Goal: Task Accomplishment & Management: Complete application form

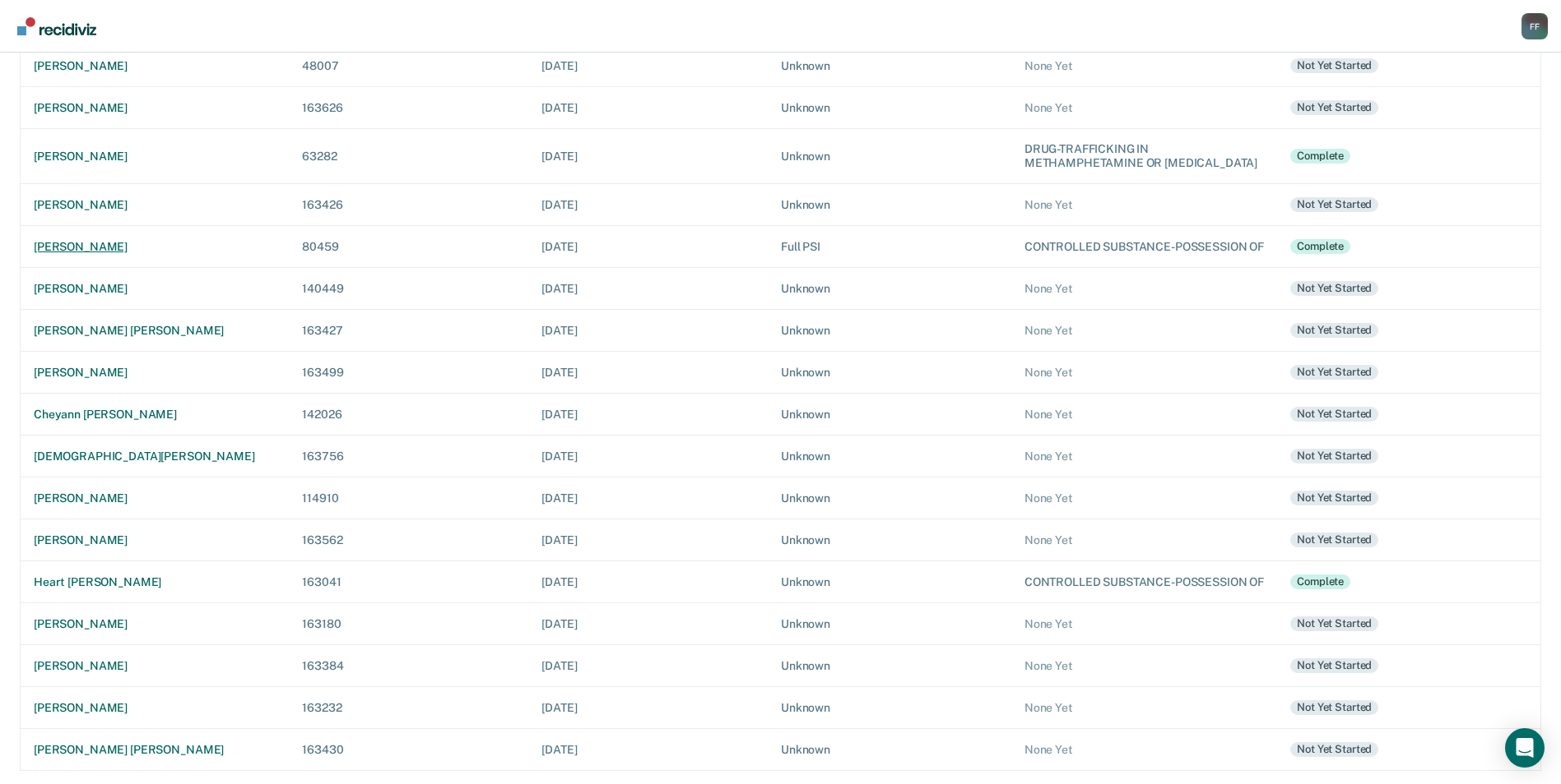
scroll to position [406, 0]
click at [75, 751] on div "[PERSON_NAME] [PERSON_NAME]" at bounding box center [155, 750] width 242 height 14
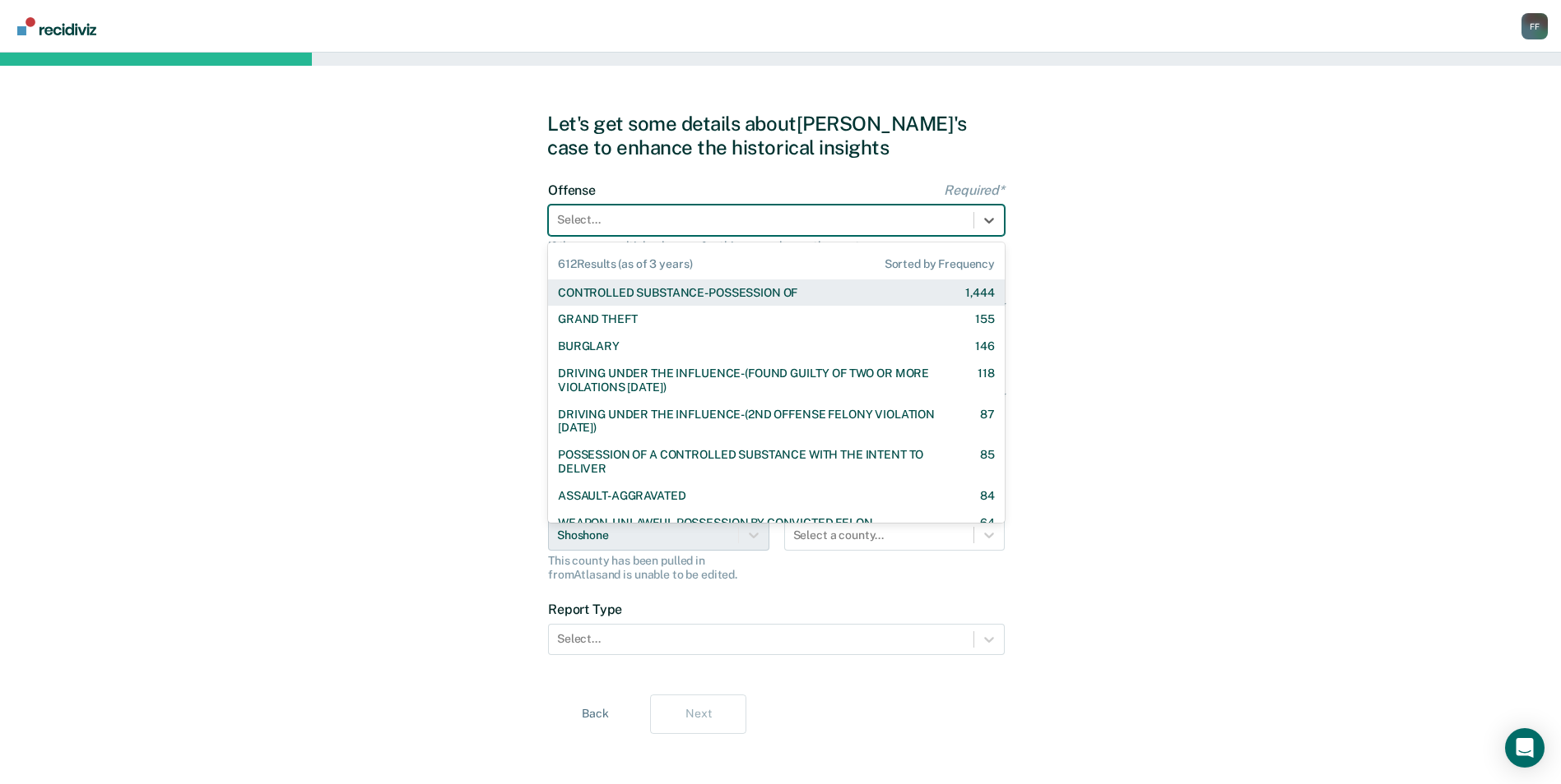
click at [712, 215] on div at bounding box center [761, 219] width 408 height 17
click at [720, 289] on div "CONTROLLED SUBSTANCE-POSSESSION OF" at bounding box center [677, 293] width 239 height 14
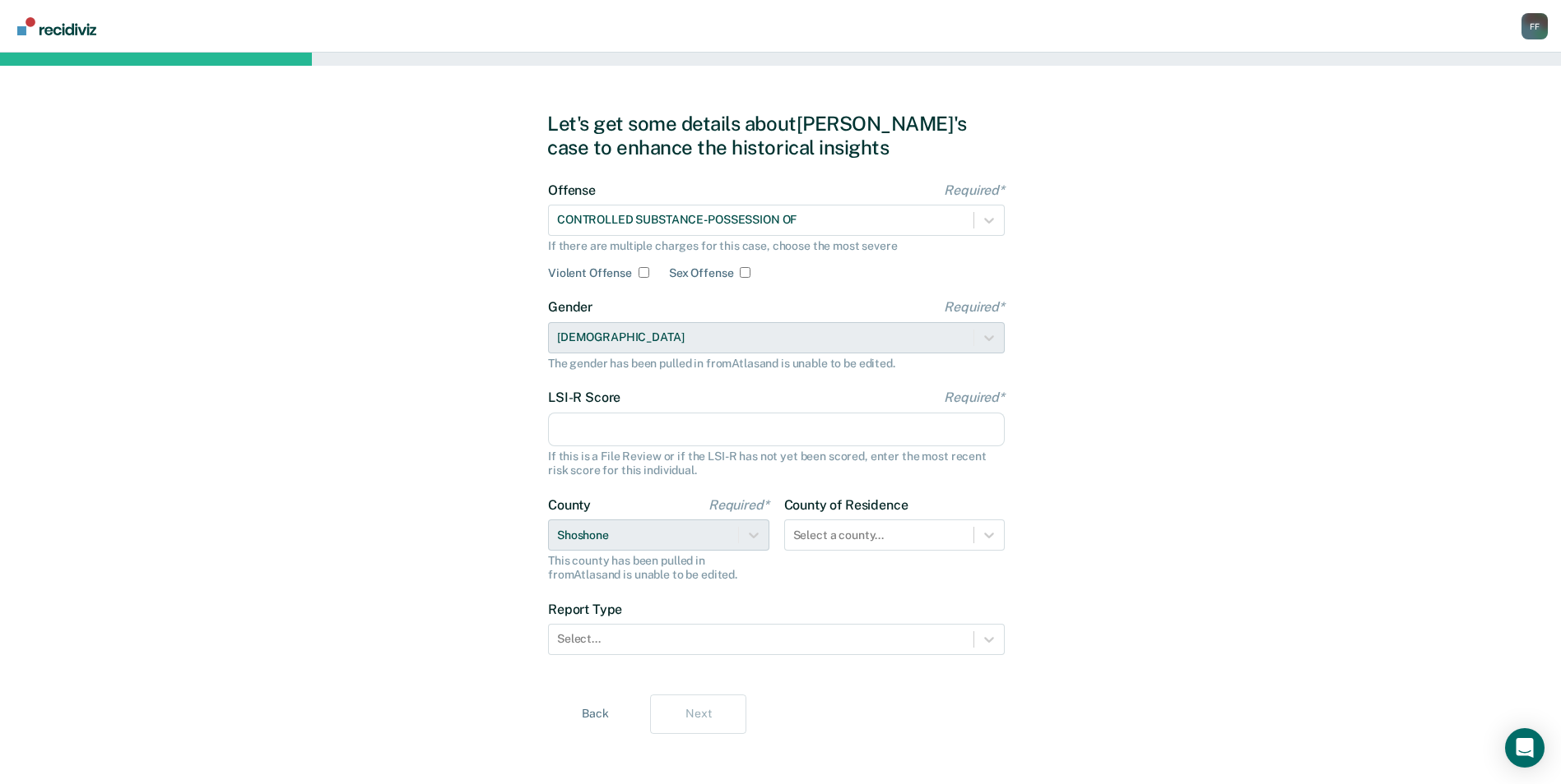
click at [867, 432] on input "LSI-R Score Required*" at bounding box center [777, 430] width 457 height 35
click at [926, 436] on input "LSI-R Score Required*" at bounding box center [777, 430] width 457 height 35
type input "29"
click at [904, 640] on div at bounding box center [761, 638] width 408 height 17
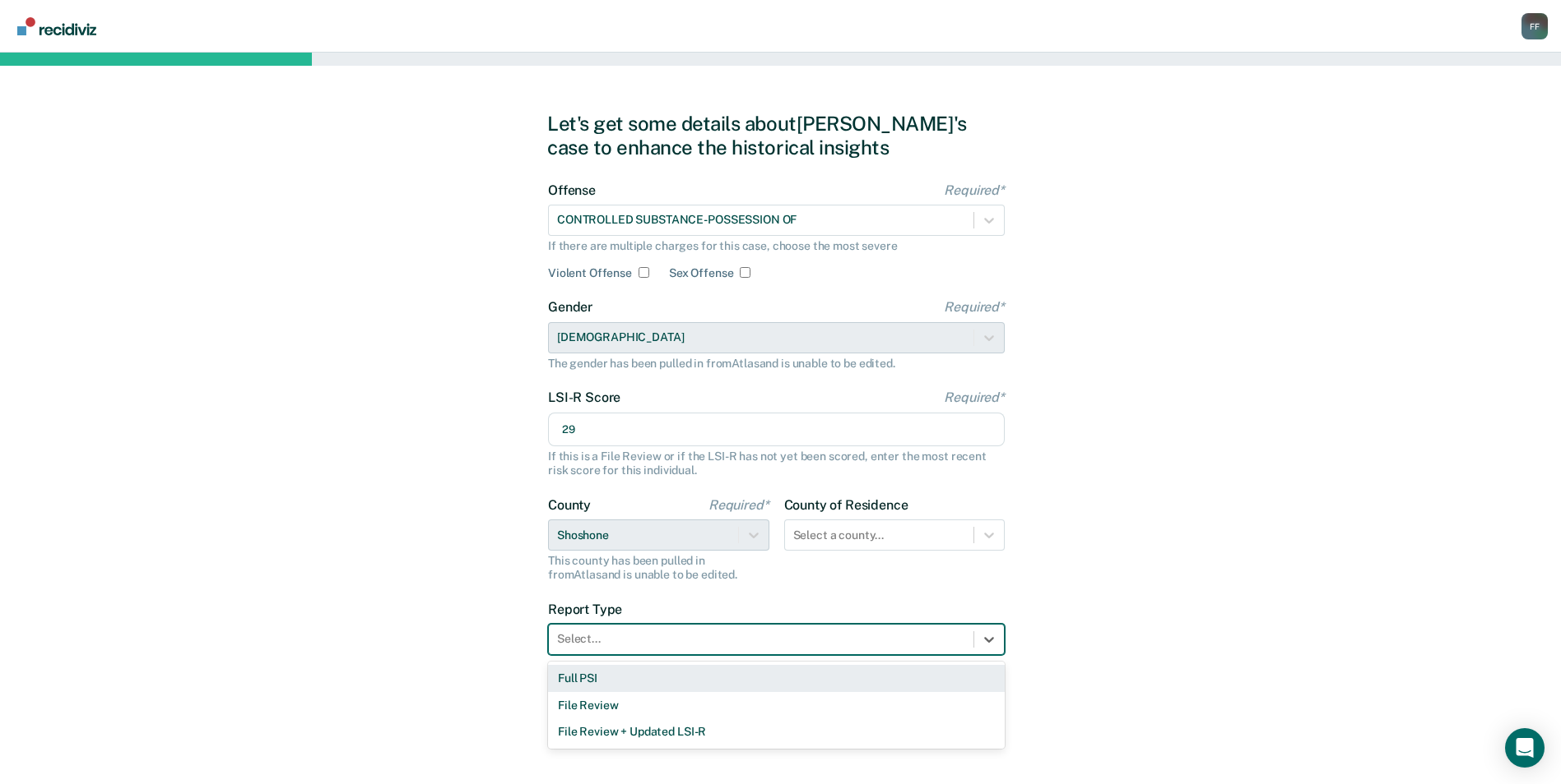
click at [876, 685] on div "Full PSI" at bounding box center [777, 678] width 457 height 27
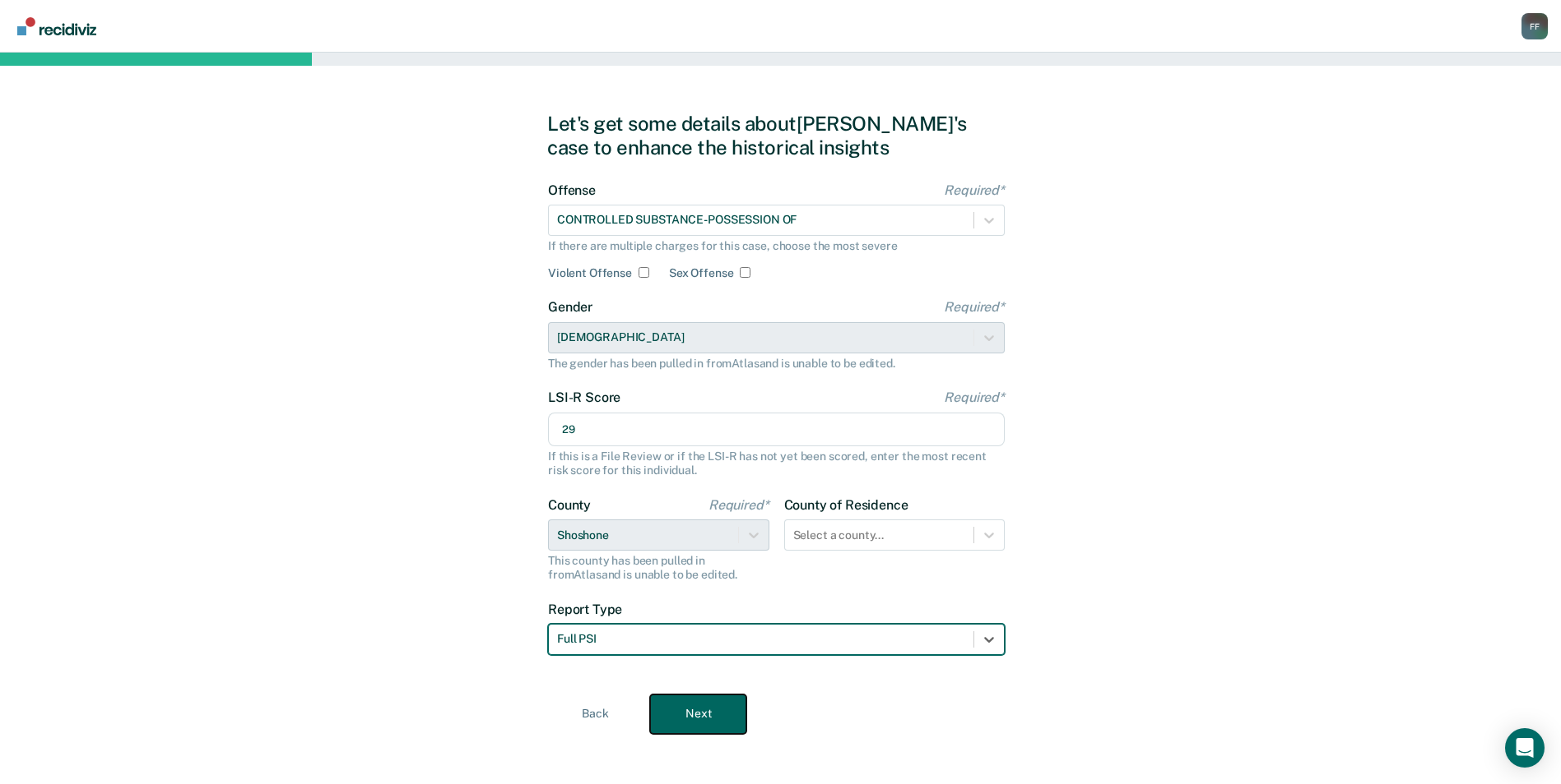
click at [721, 719] on button "Next" at bounding box center [698, 715] width 96 height 40
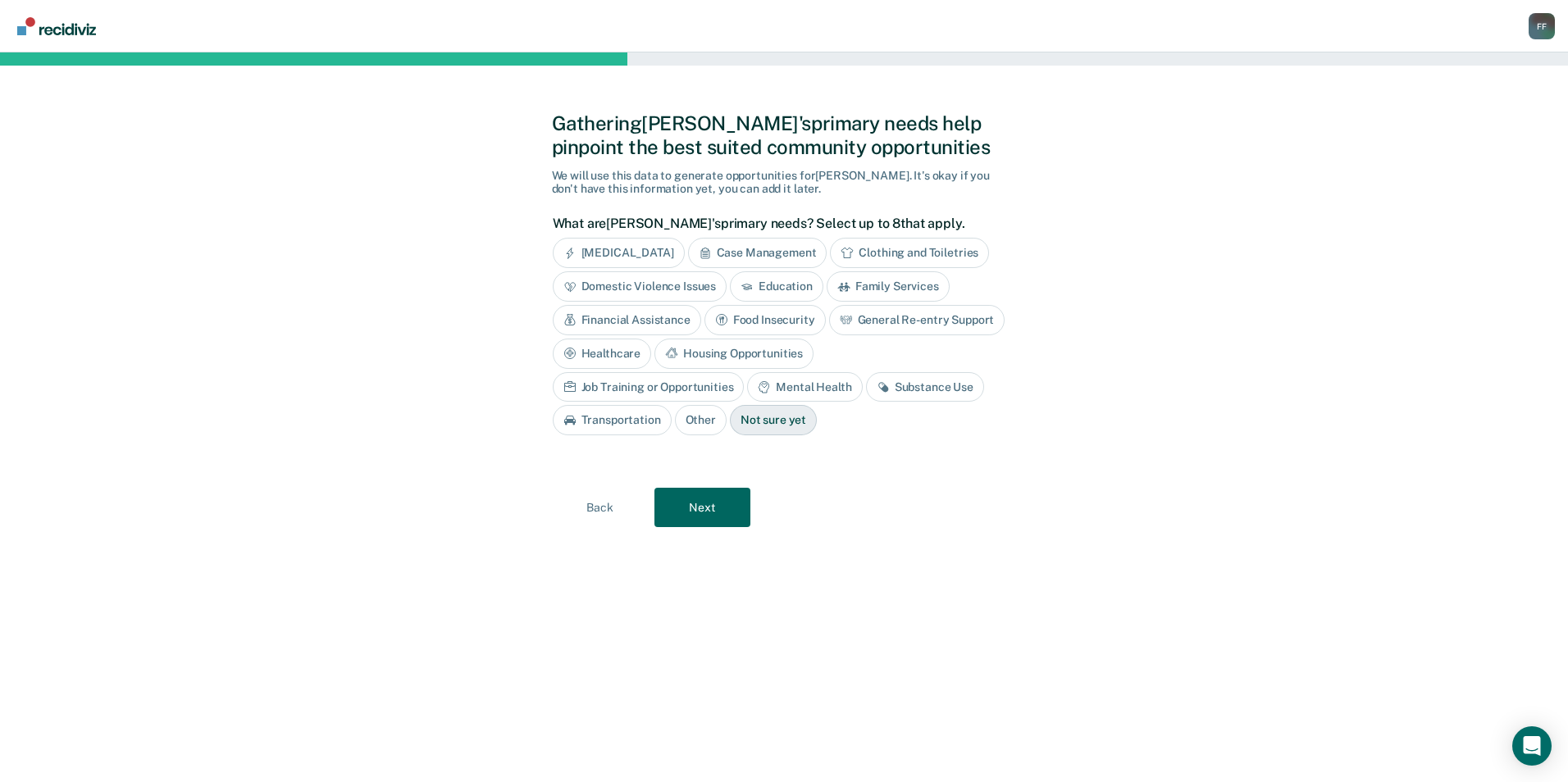
click at [740, 348] on div "Housing Opportunities" at bounding box center [734, 353] width 159 height 31
click at [637, 390] on div "Job Training or Opportunities" at bounding box center [648, 387] width 192 height 31
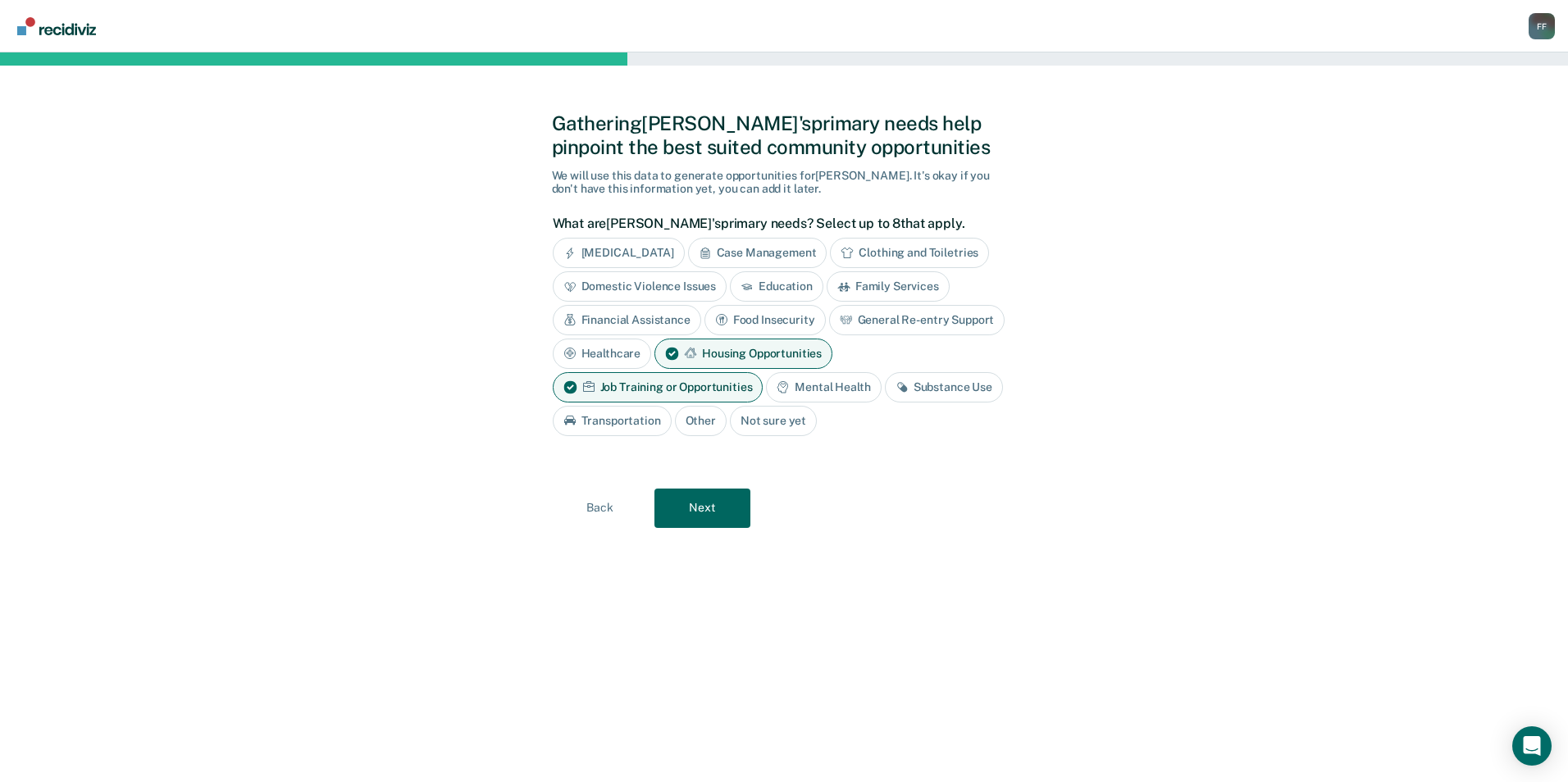
click at [845, 383] on div "Mental Health" at bounding box center [824, 387] width 115 height 31
drag, startPoint x: 845, startPoint y: 383, endPoint x: 912, endPoint y: 383, distance: 67.0
click at [912, 383] on div "[MEDICAL_DATA] Case Management Clothing and Toiletries Domestic Violence Issues…" at bounding box center [780, 337] width 455 height 198
click at [619, 423] on div "Substance Use" at bounding box center [611, 421] width 118 height 31
click at [720, 419] on div "Transportation" at bounding box center [752, 421] width 119 height 31
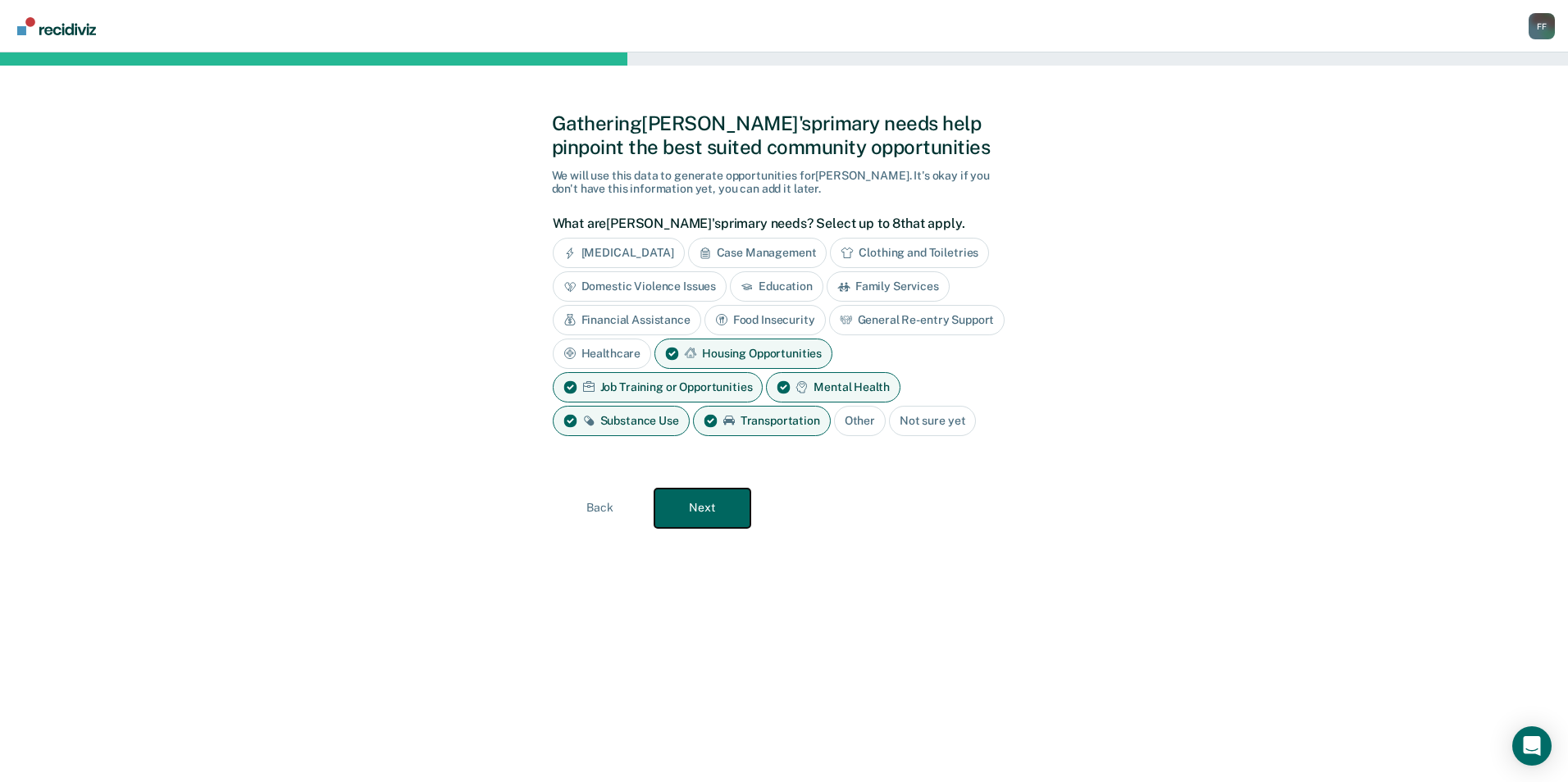
click at [716, 502] on button "Next" at bounding box center [702, 509] width 96 height 40
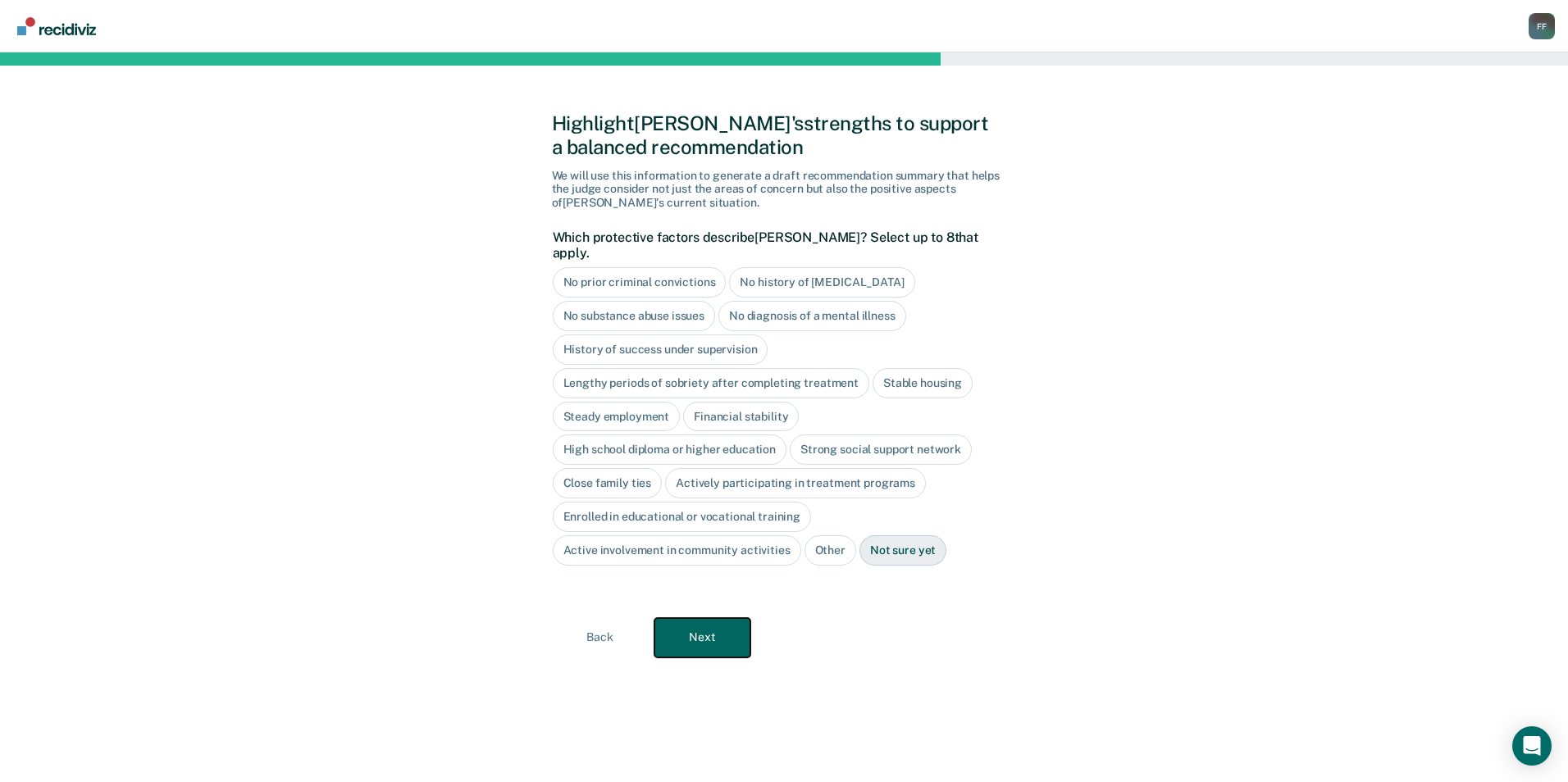
click at [710, 631] on button "Next" at bounding box center [702, 638] width 96 height 40
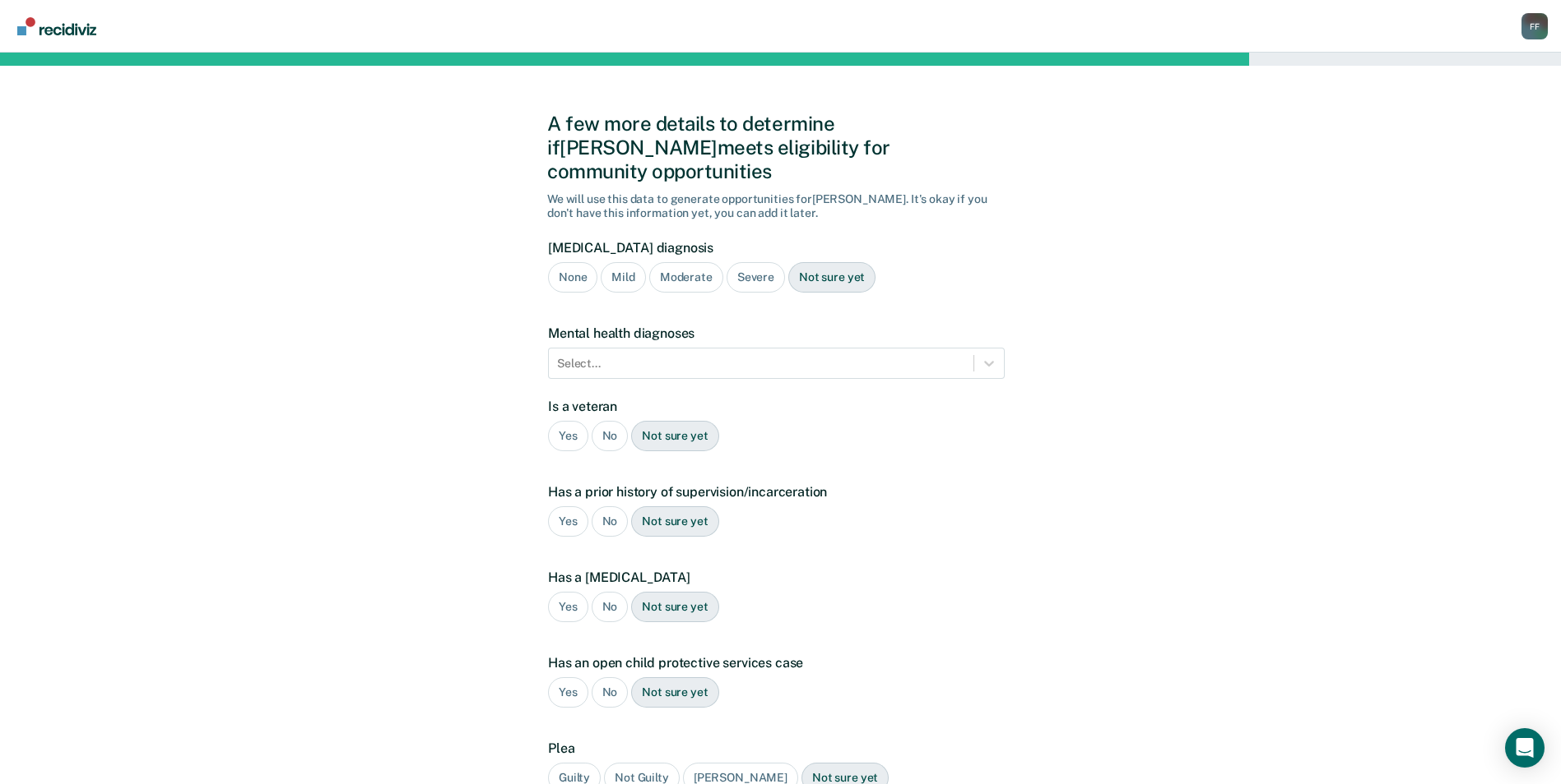
click at [742, 262] on div "Severe" at bounding box center [756, 277] width 59 height 31
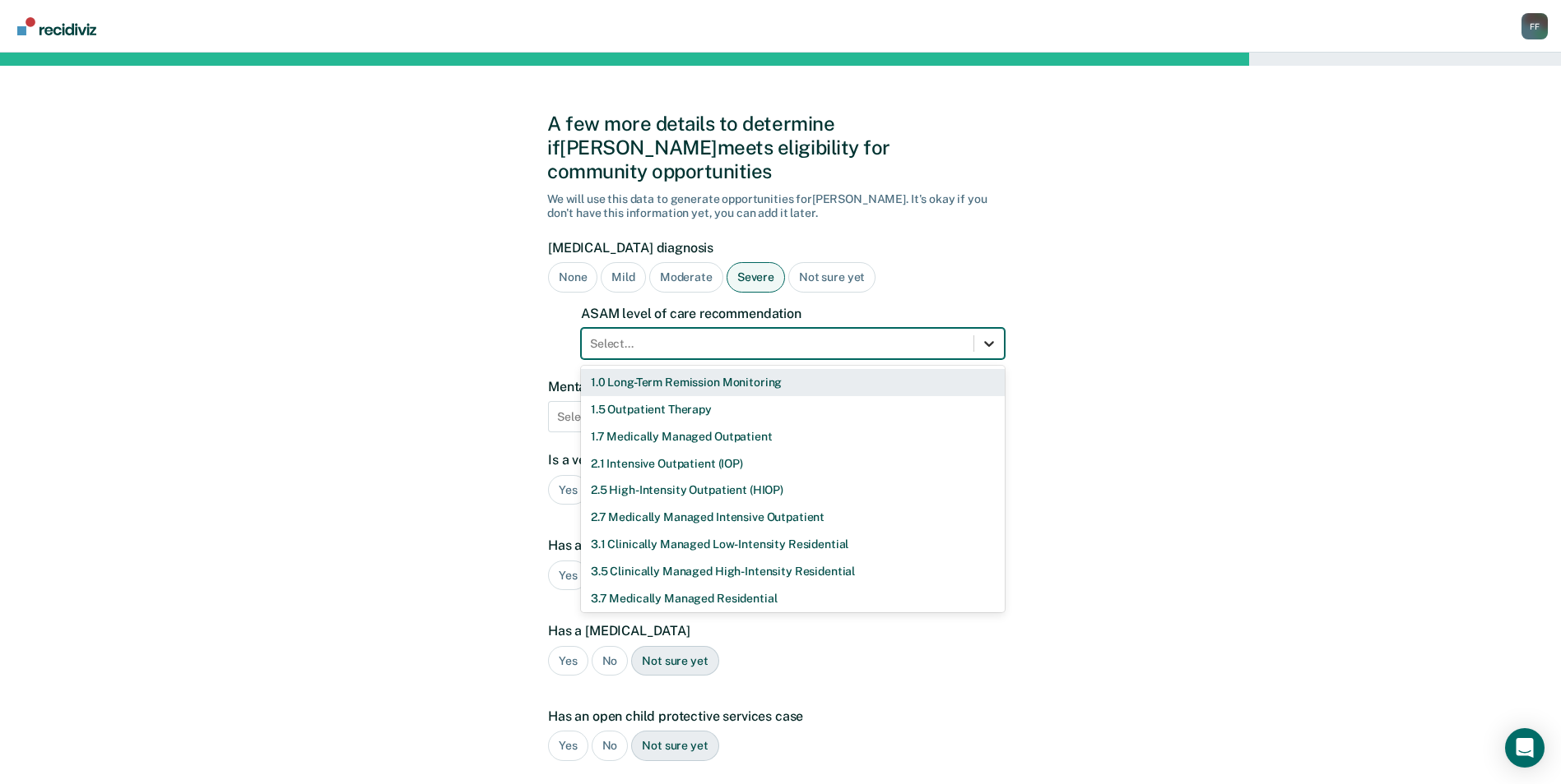
click at [990, 335] on icon at bounding box center [989, 343] width 17 height 17
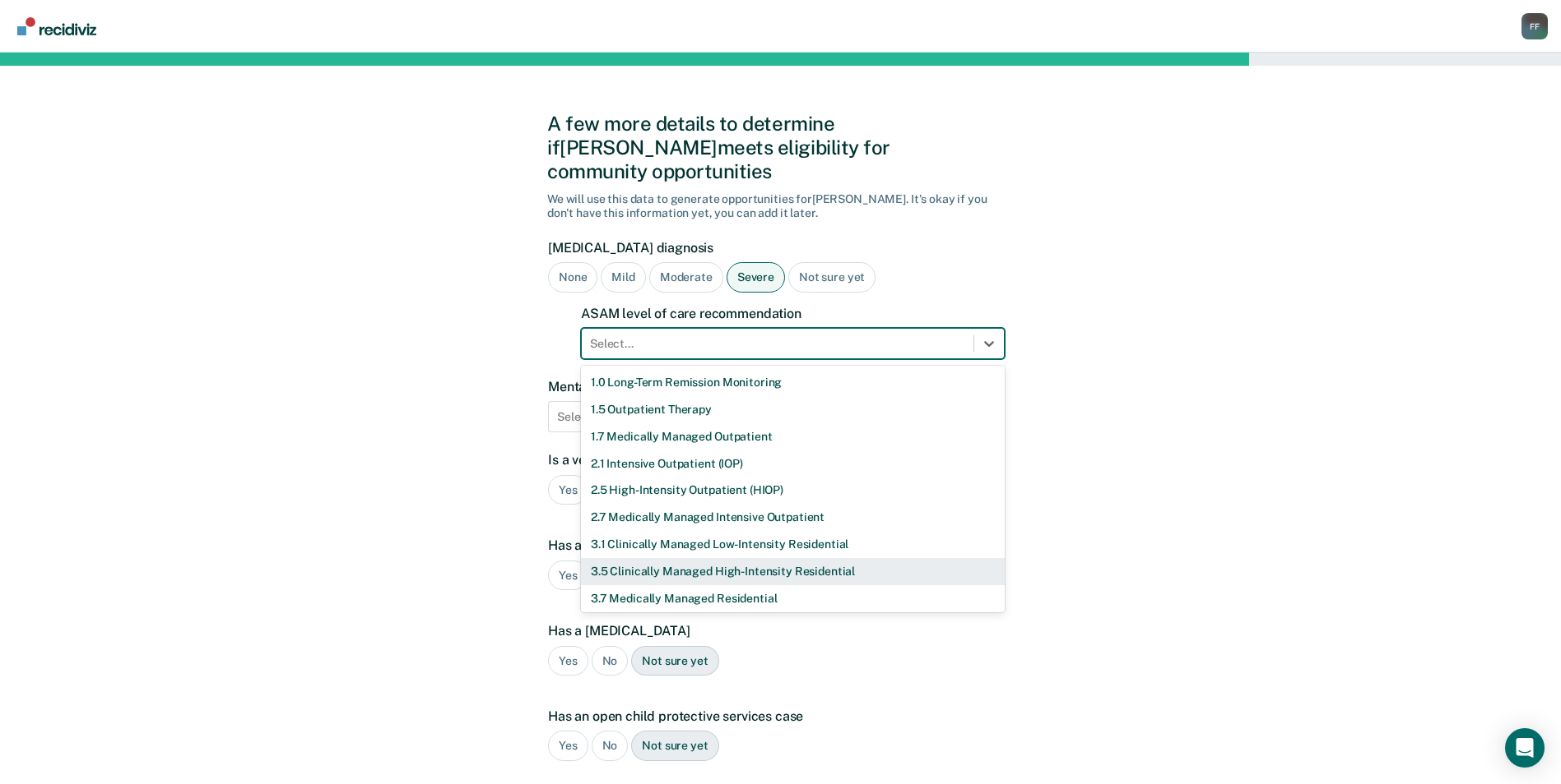
click at [640, 559] on div "3.5 Clinically Managed High-Intensity Residential" at bounding box center [792, 572] width 424 height 27
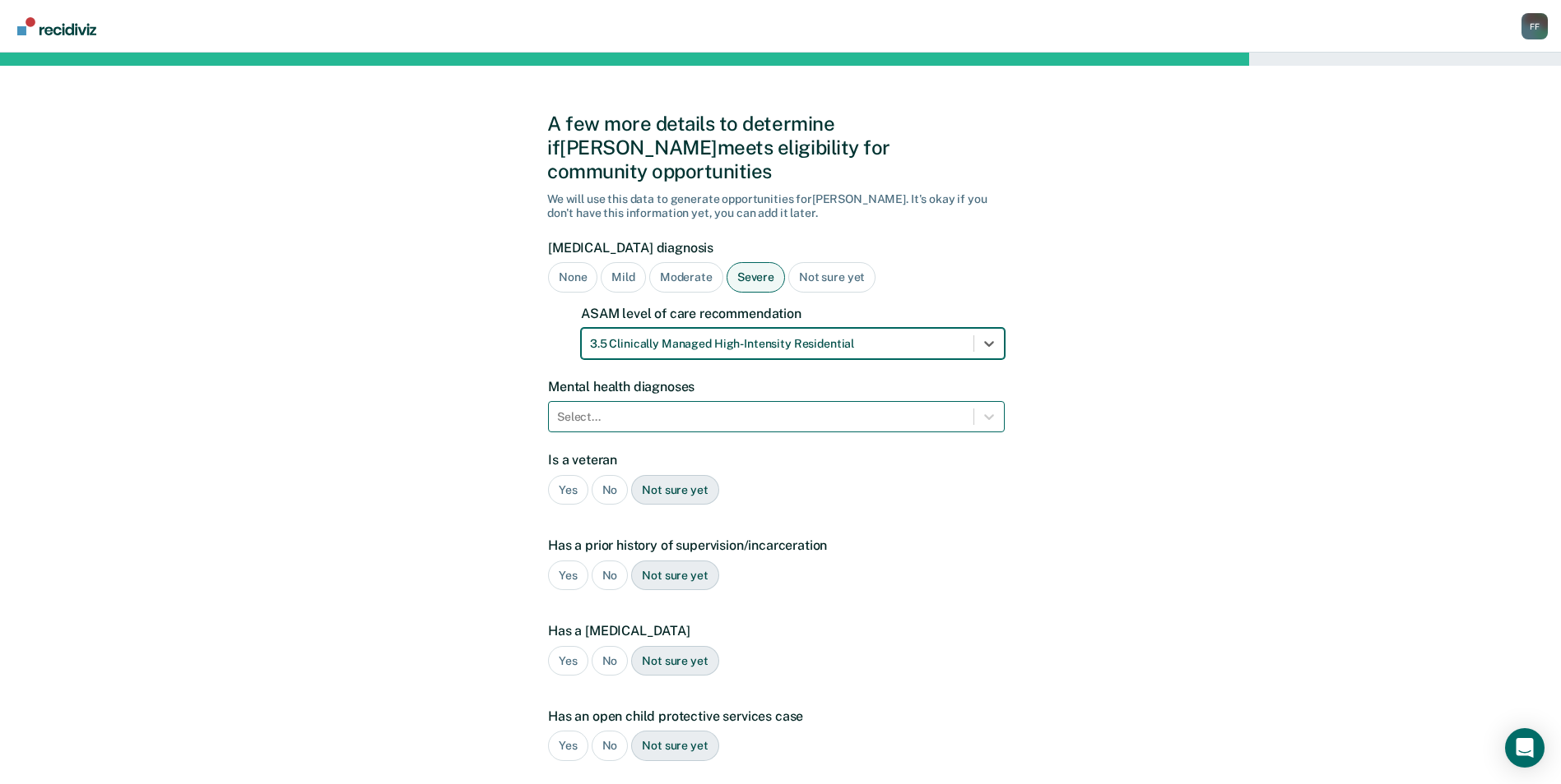
click at [617, 409] on div at bounding box center [761, 417] width 408 height 17
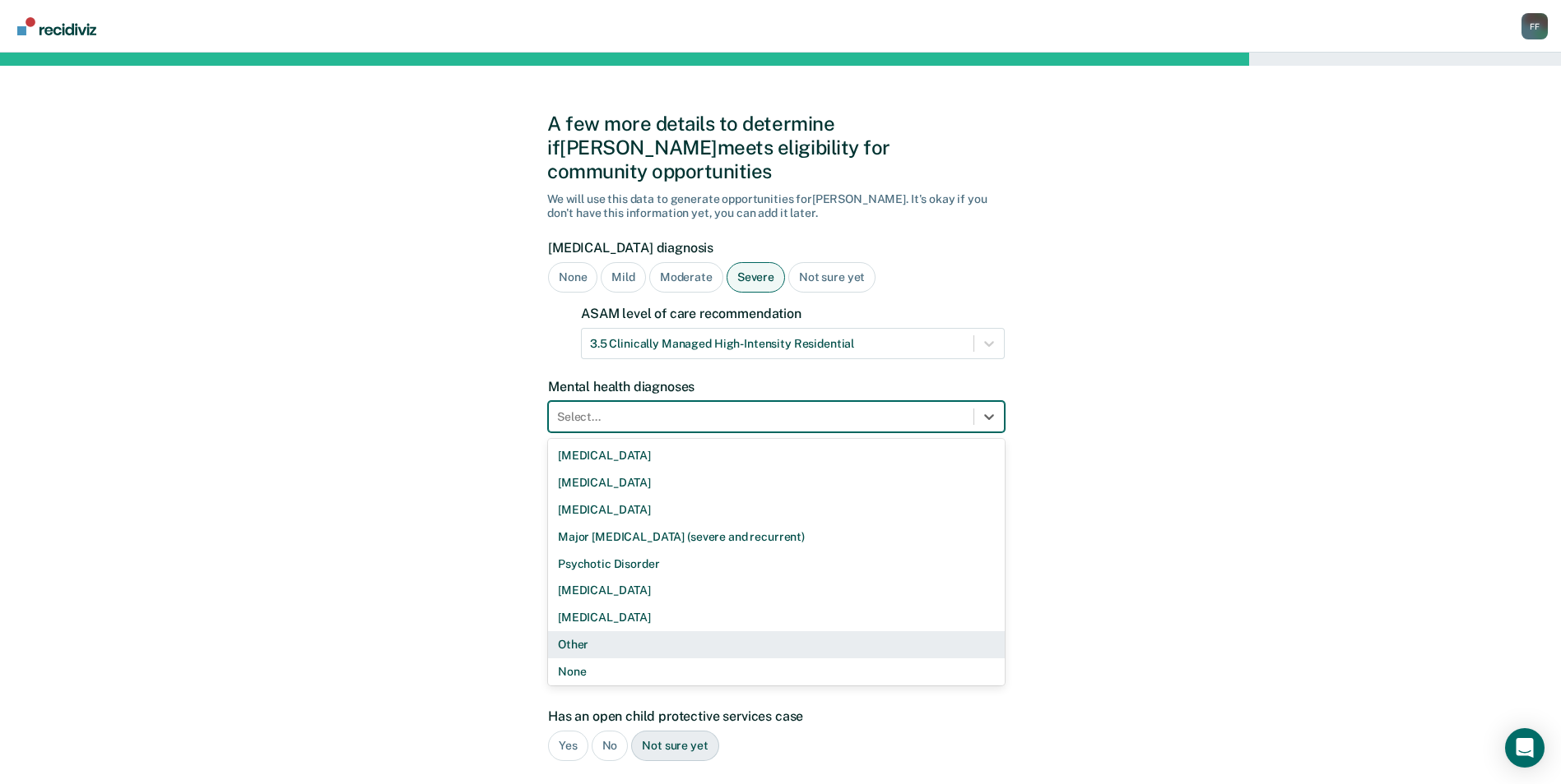
click at [597, 631] on div "Other" at bounding box center [777, 644] width 457 height 27
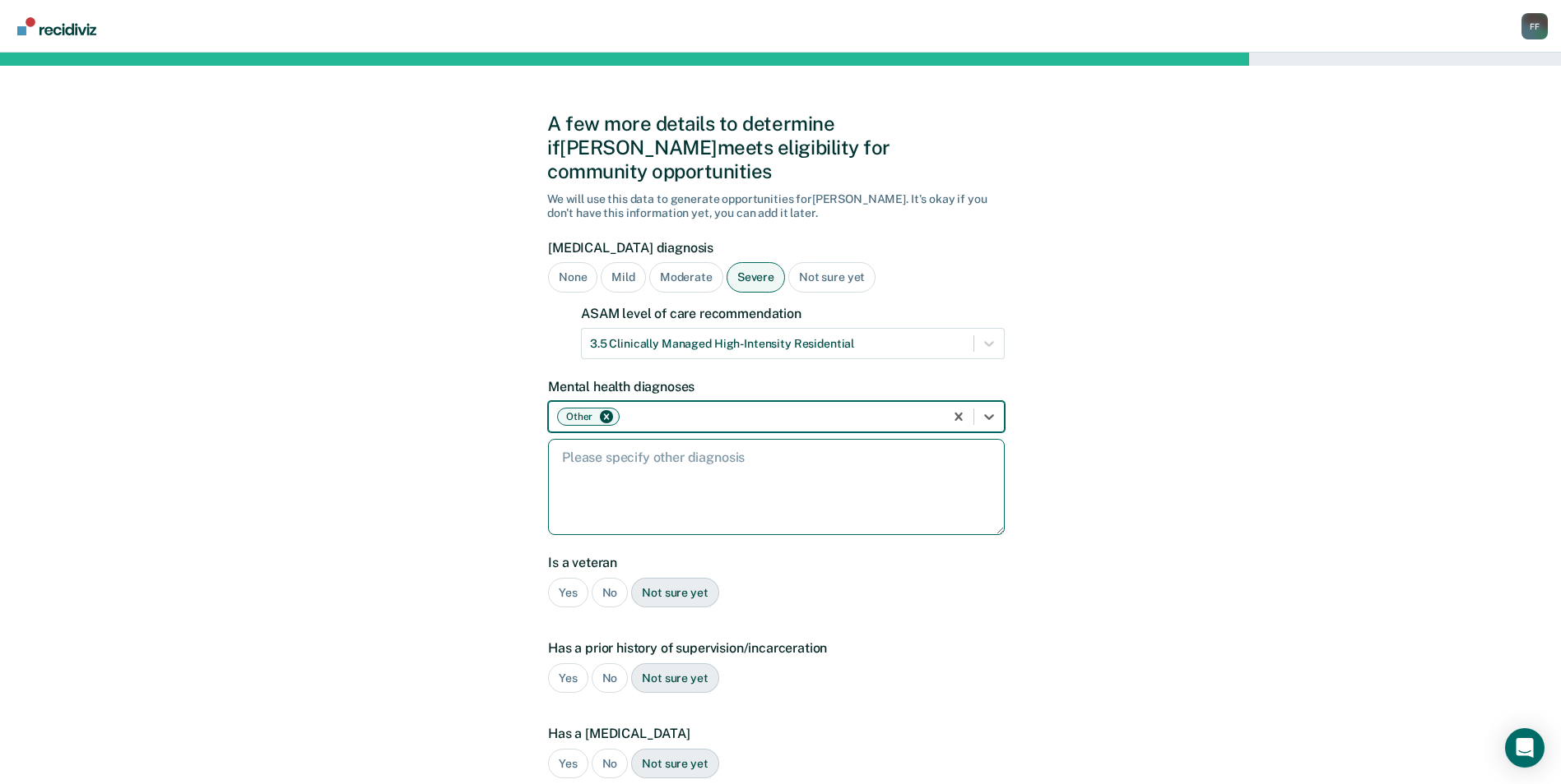
click at [631, 456] on textarea at bounding box center [777, 486] width 457 height 96
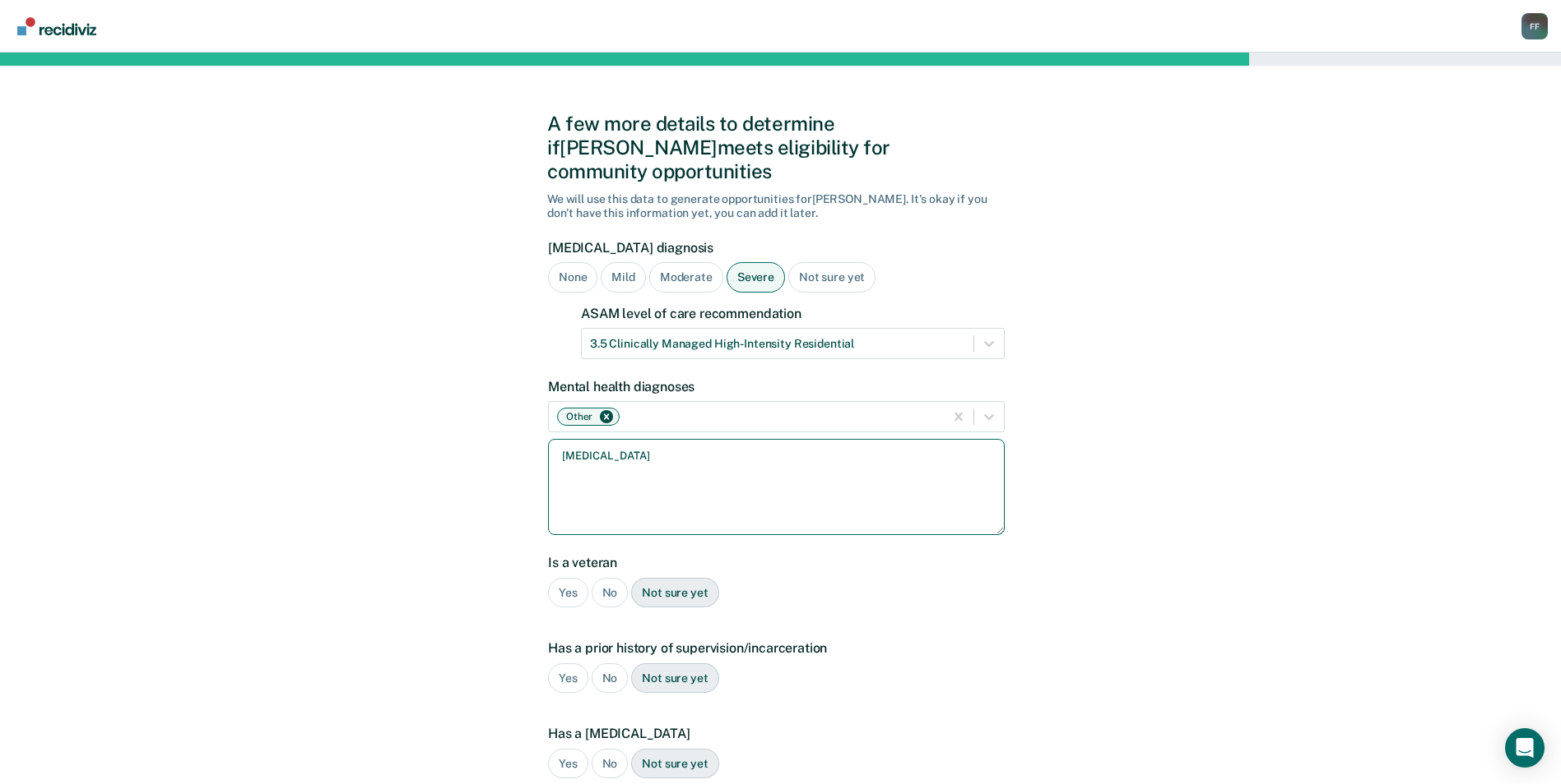
type textarea "[MEDICAL_DATA]"
click at [622, 578] on div "No" at bounding box center [610, 592] width 37 height 31
click at [578, 664] on div "Yes" at bounding box center [568, 679] width 41 height 31
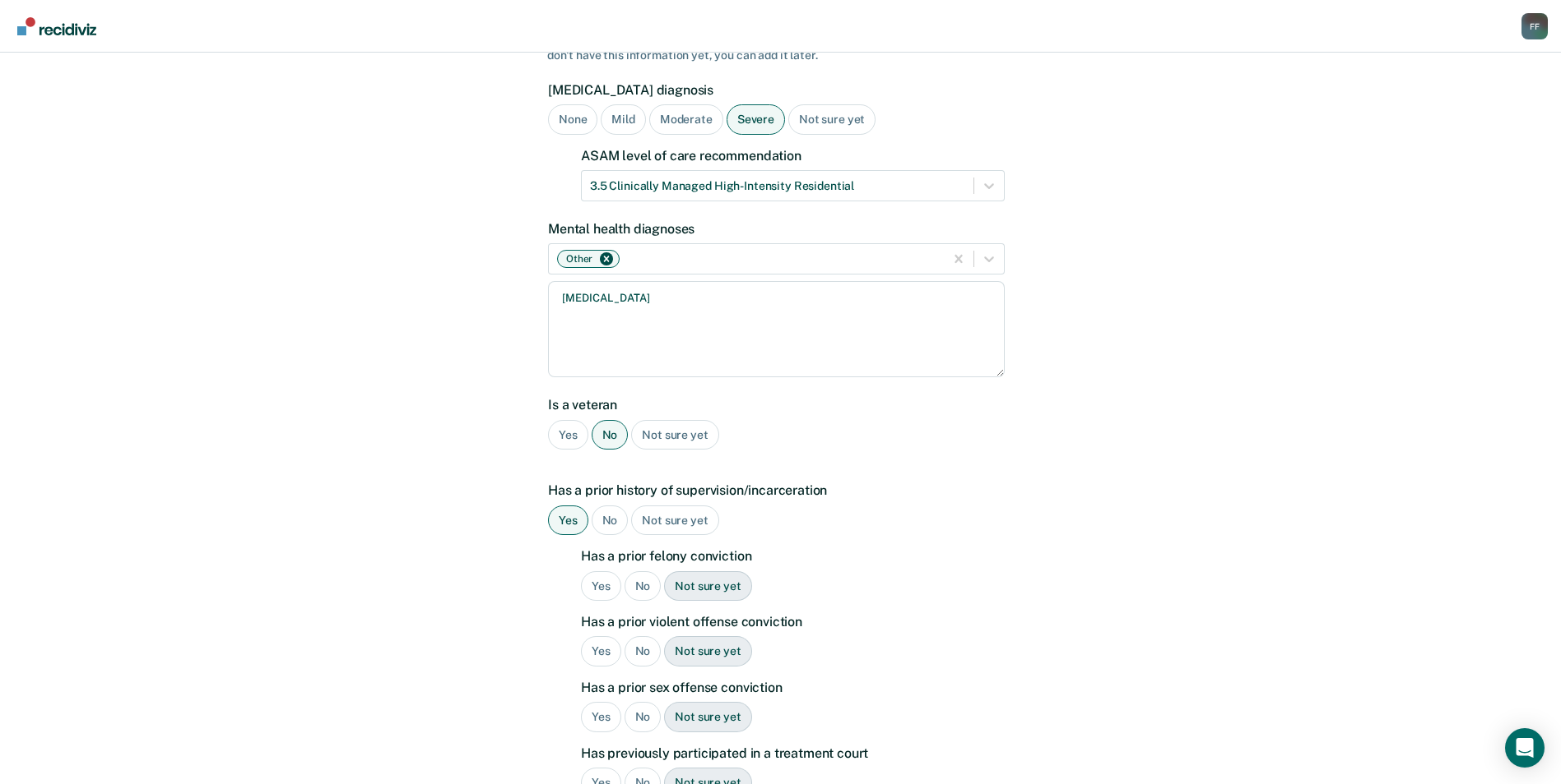
scroll to position [165, 0]
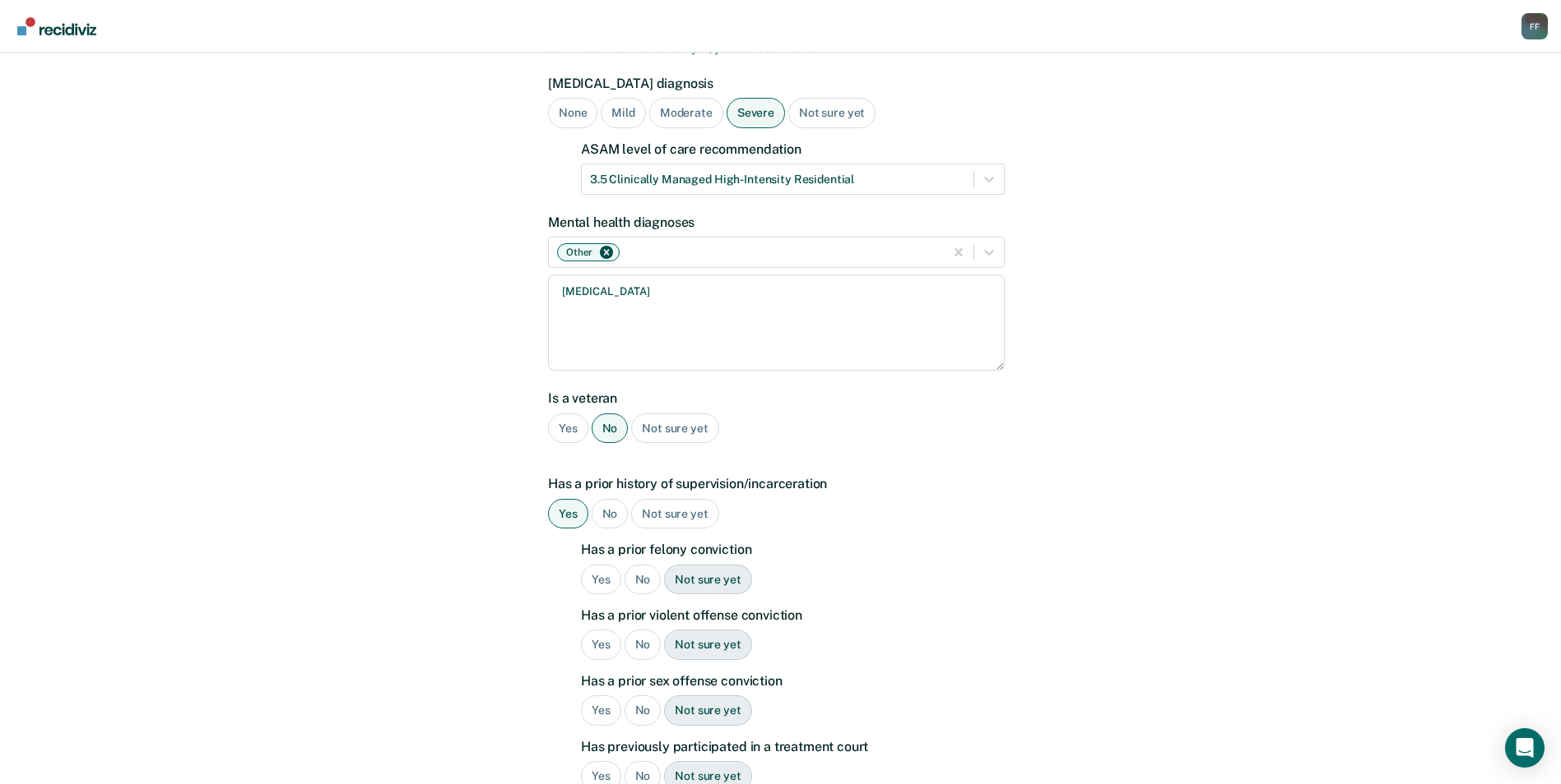
click at [605, 565] on div "Yes" at bounding box center [601, 580] width 41 height 31
click at [643, 630] on div "No" at bounding box center [642, 645] width 37 height 31
click at [649, 696] on div "No" at bounding box center [642, 711] width 37 height 31
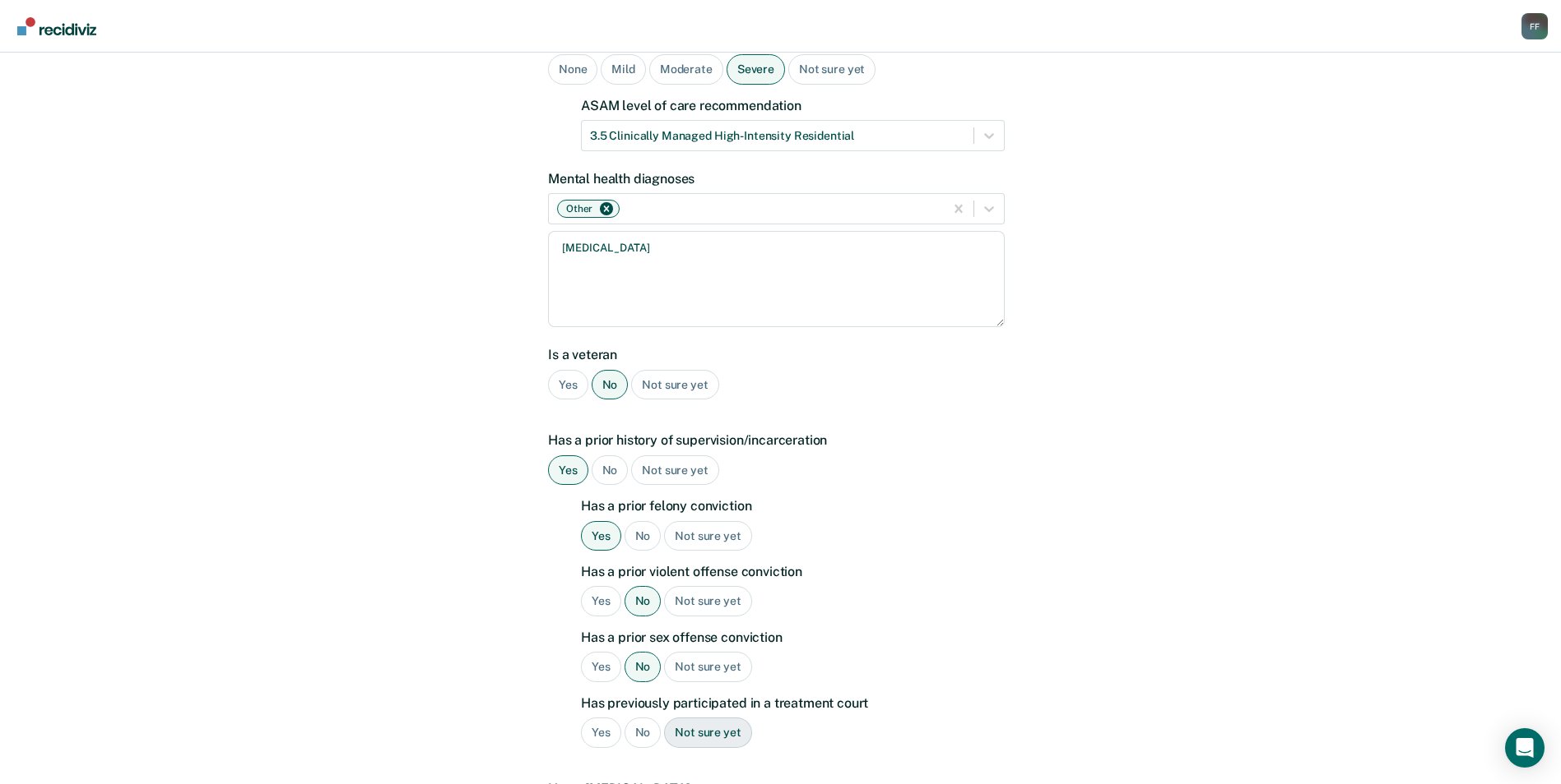
scroll to position [247, 0]
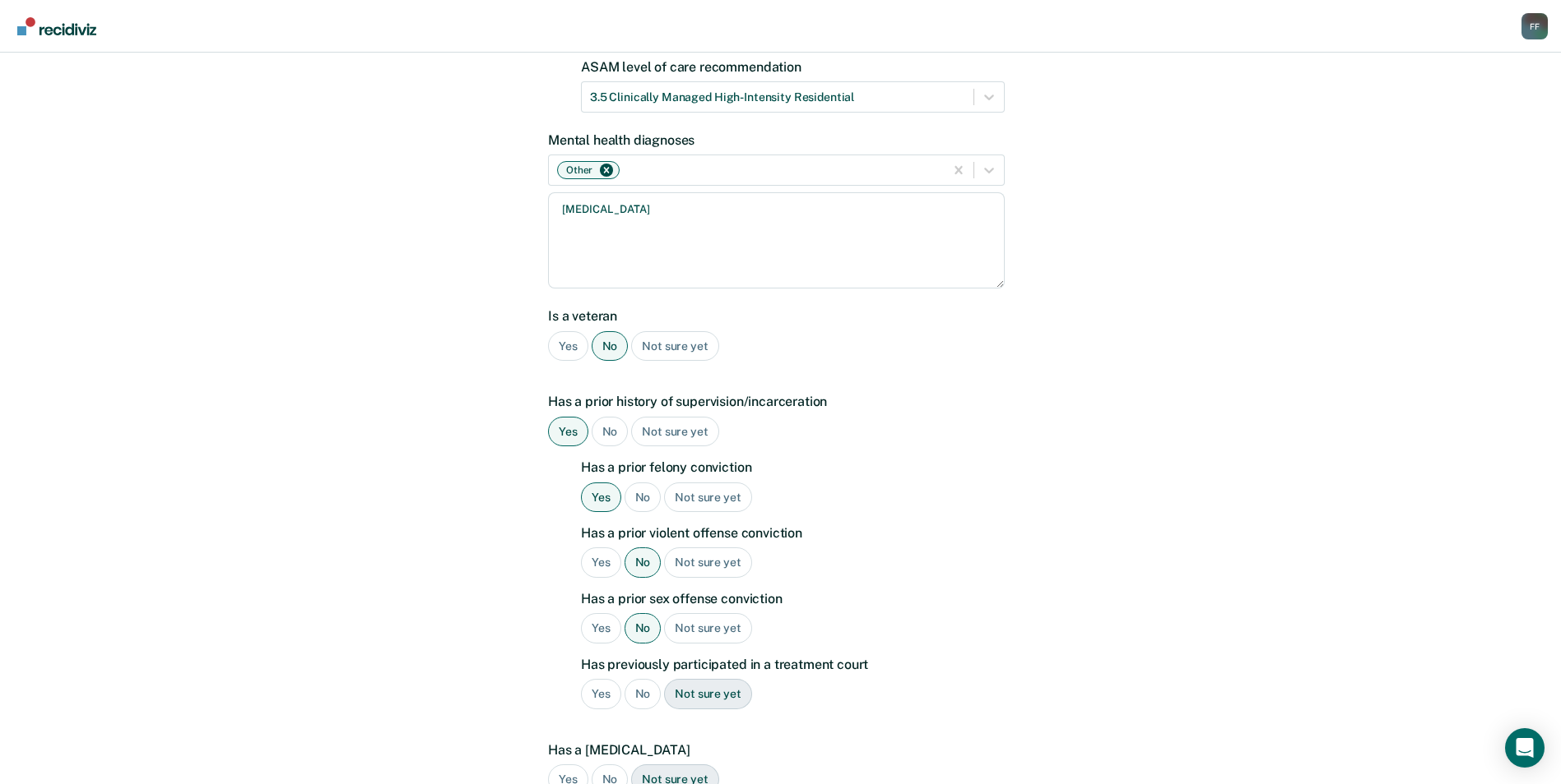
click at [643, 679] on div "No" at bounding box center [642, 694] width 37 height 31
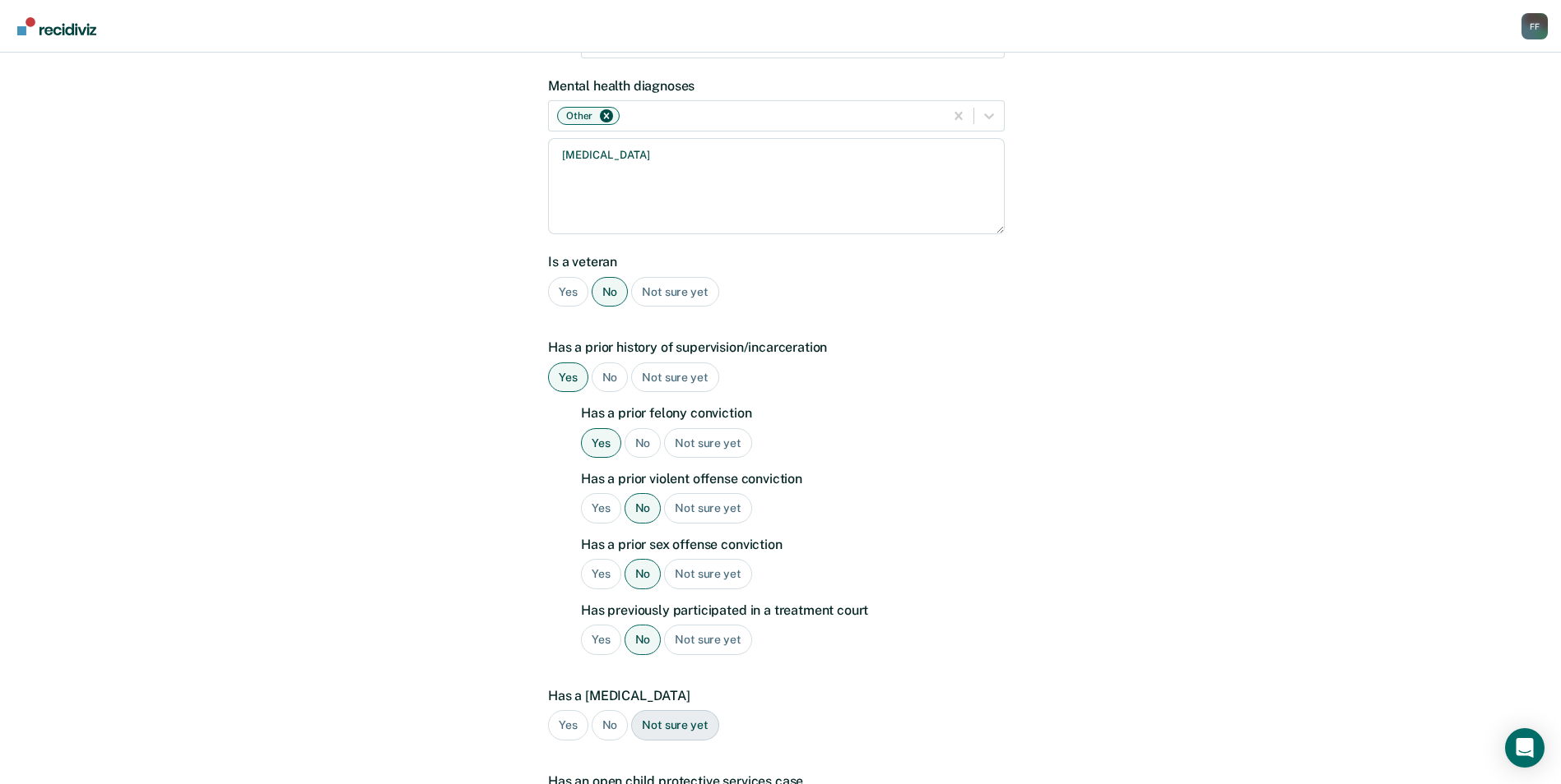
scroll to position [328, 0]
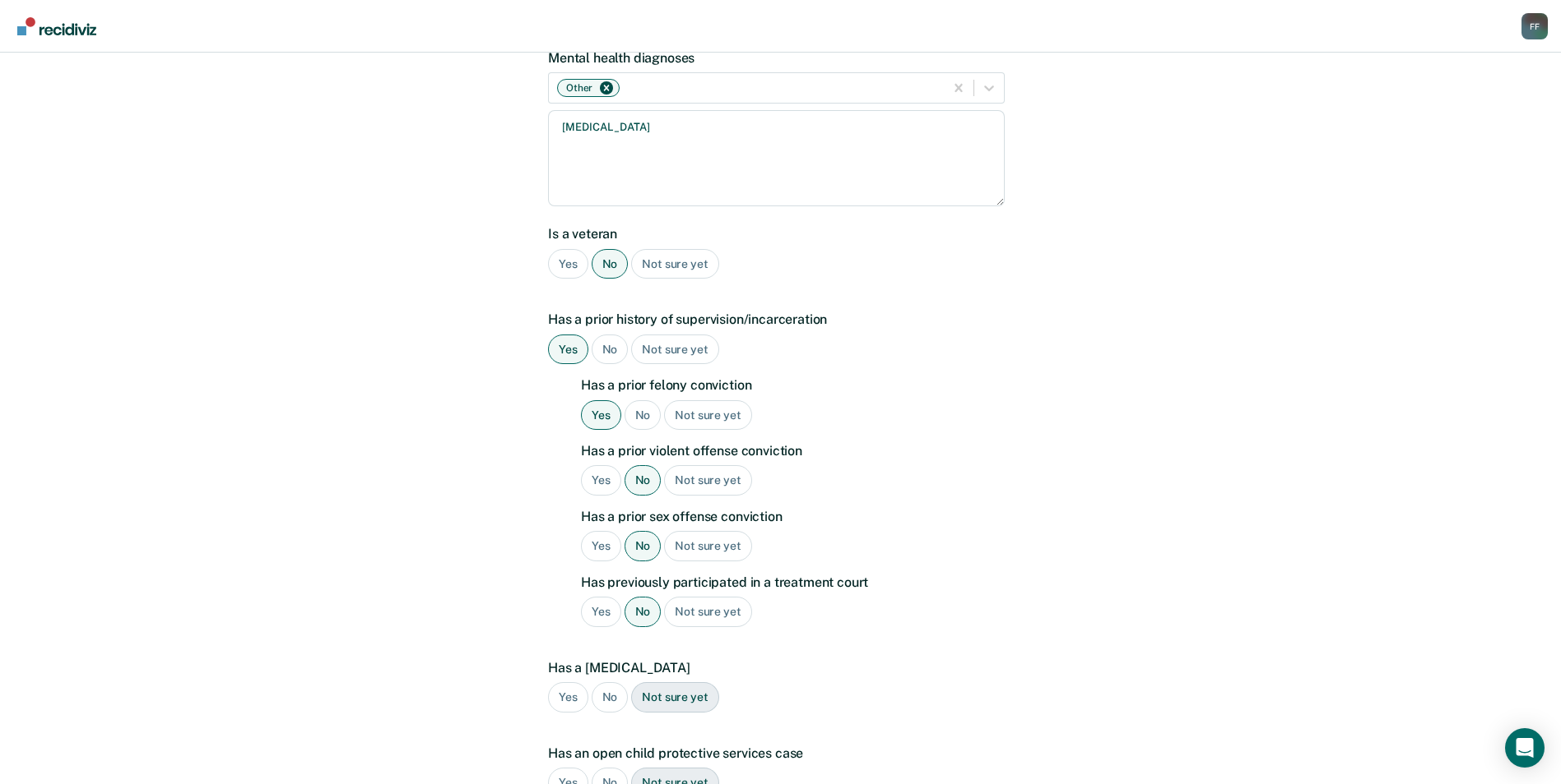
click at [613, 683] on div "No" at bounding box center [610, 698] width 37 height 31
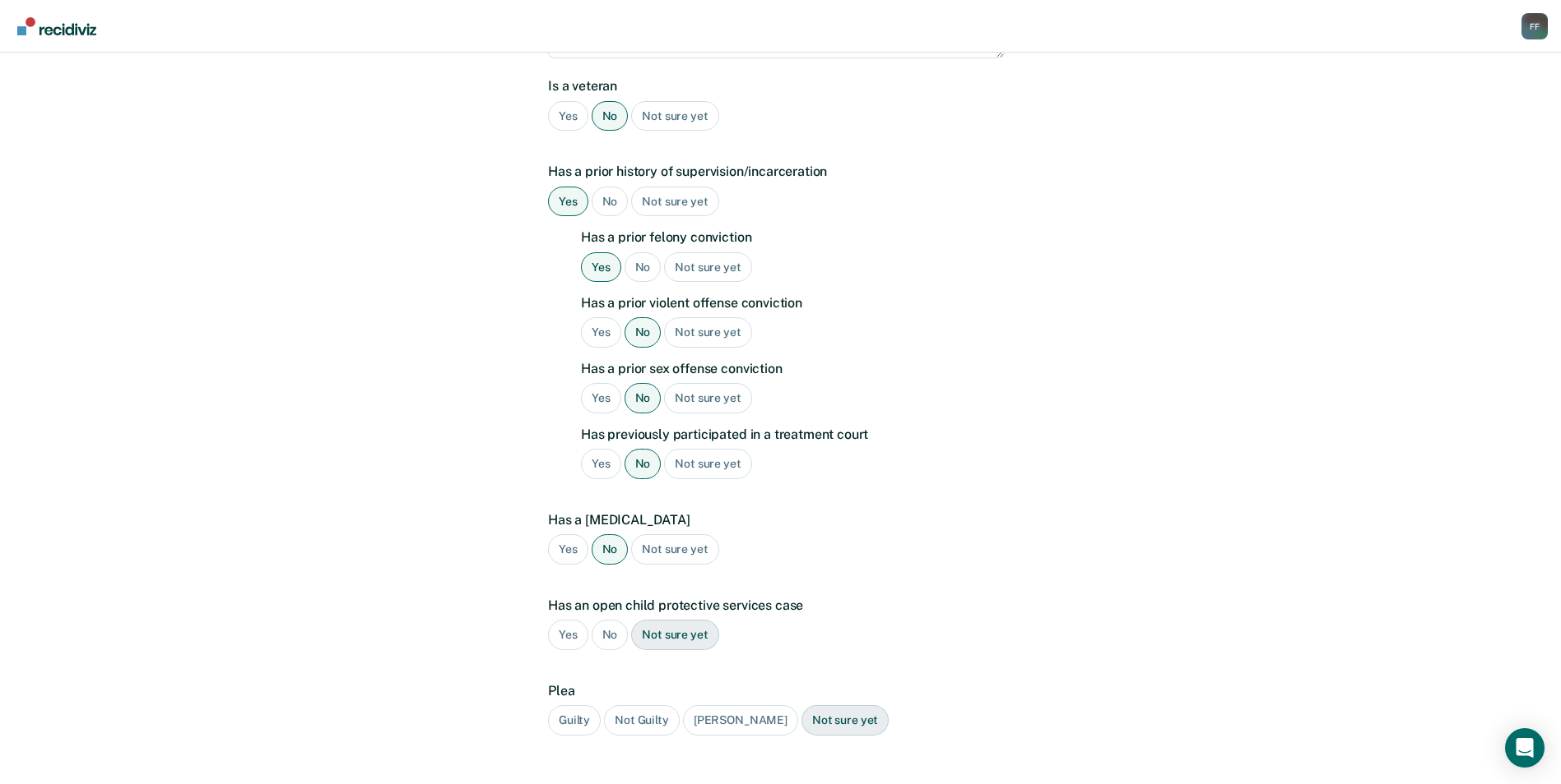
scroll to position [493, 0]
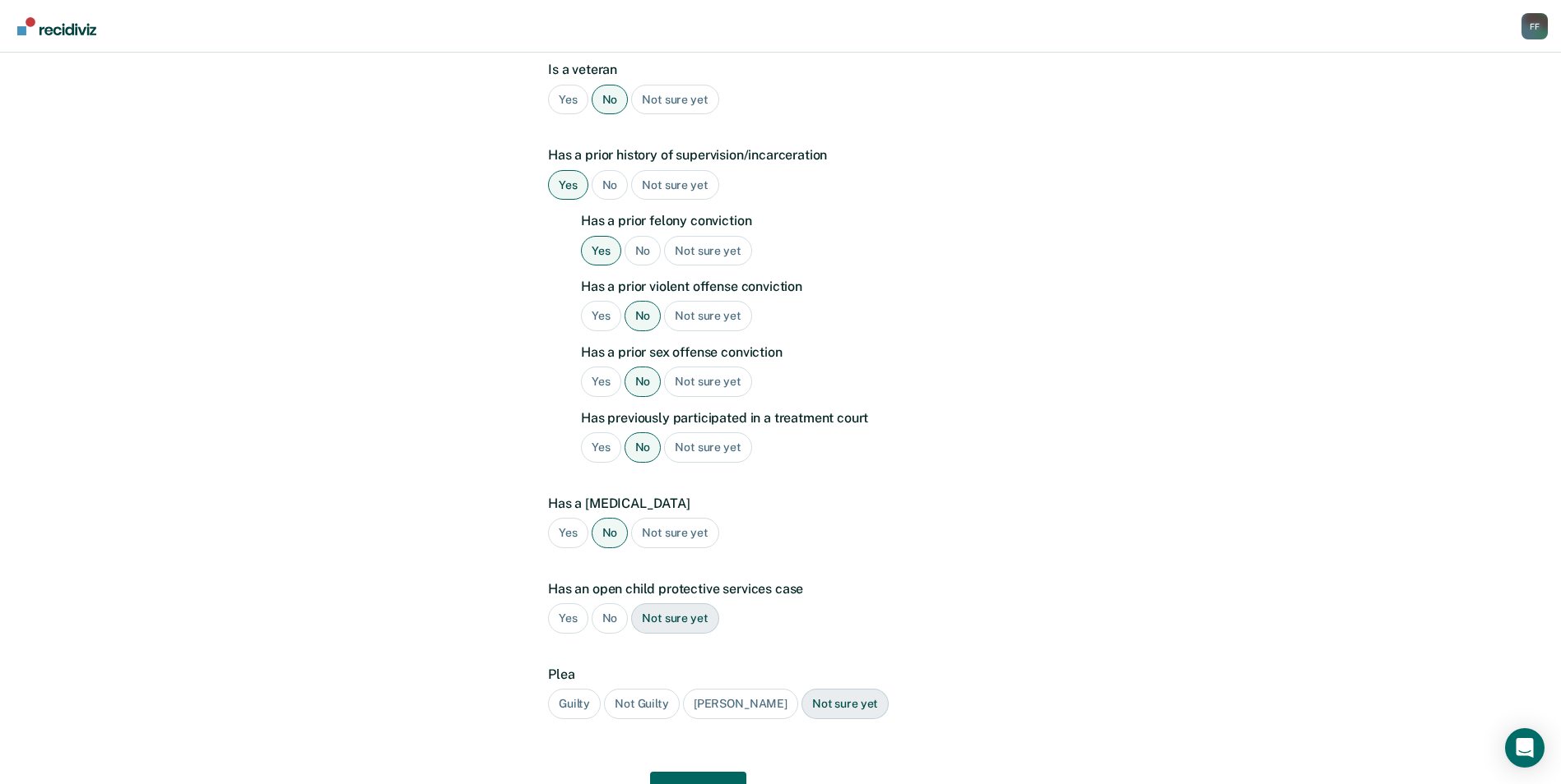
click at [569, 689] on div "Guilty" at bounding box center [574, 704] width 53 height 31
click at [696, 772] on button "Next" at bounding box center [698, 792] width 96 height 40
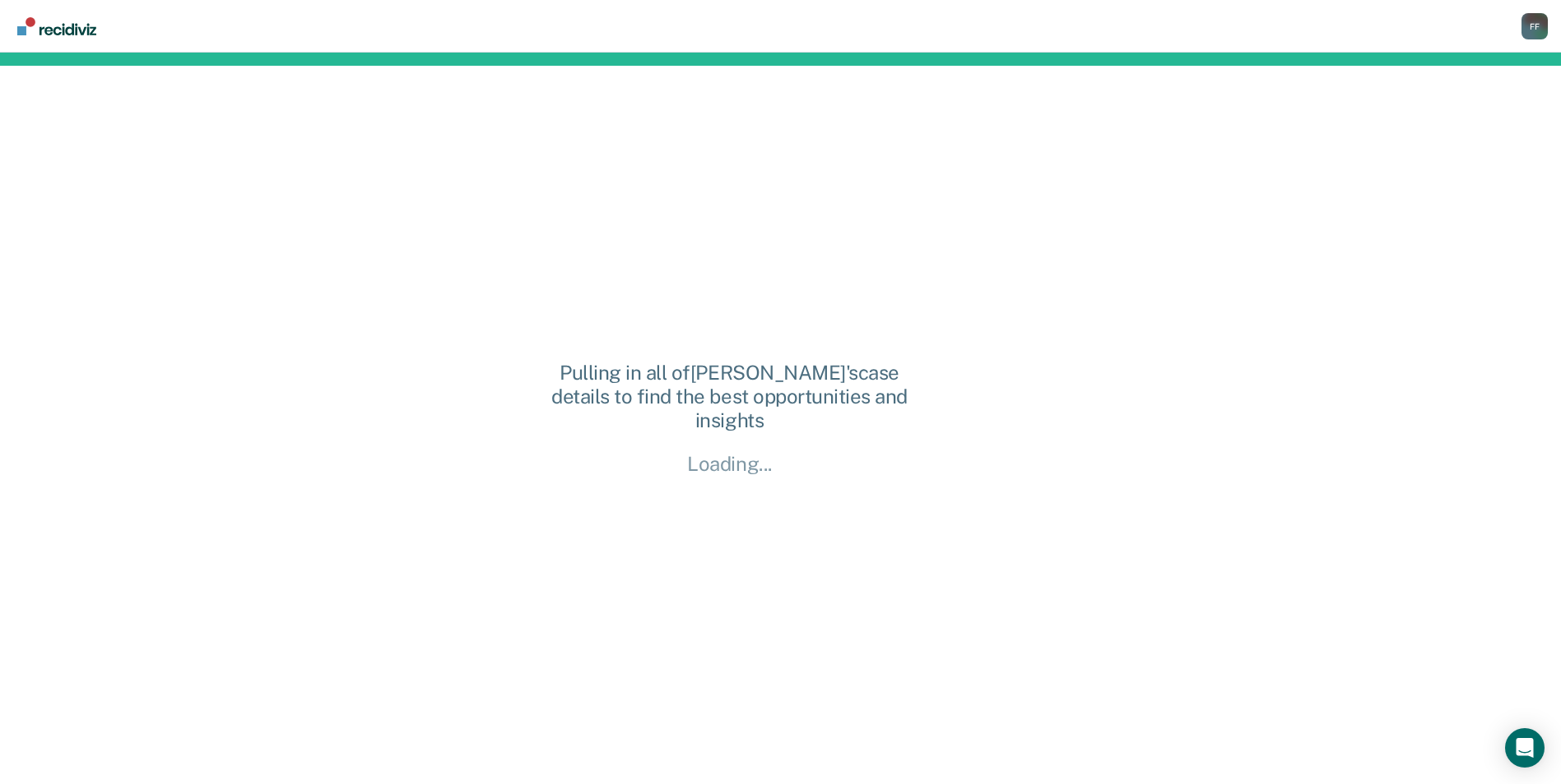
scroll to position [0, 0]
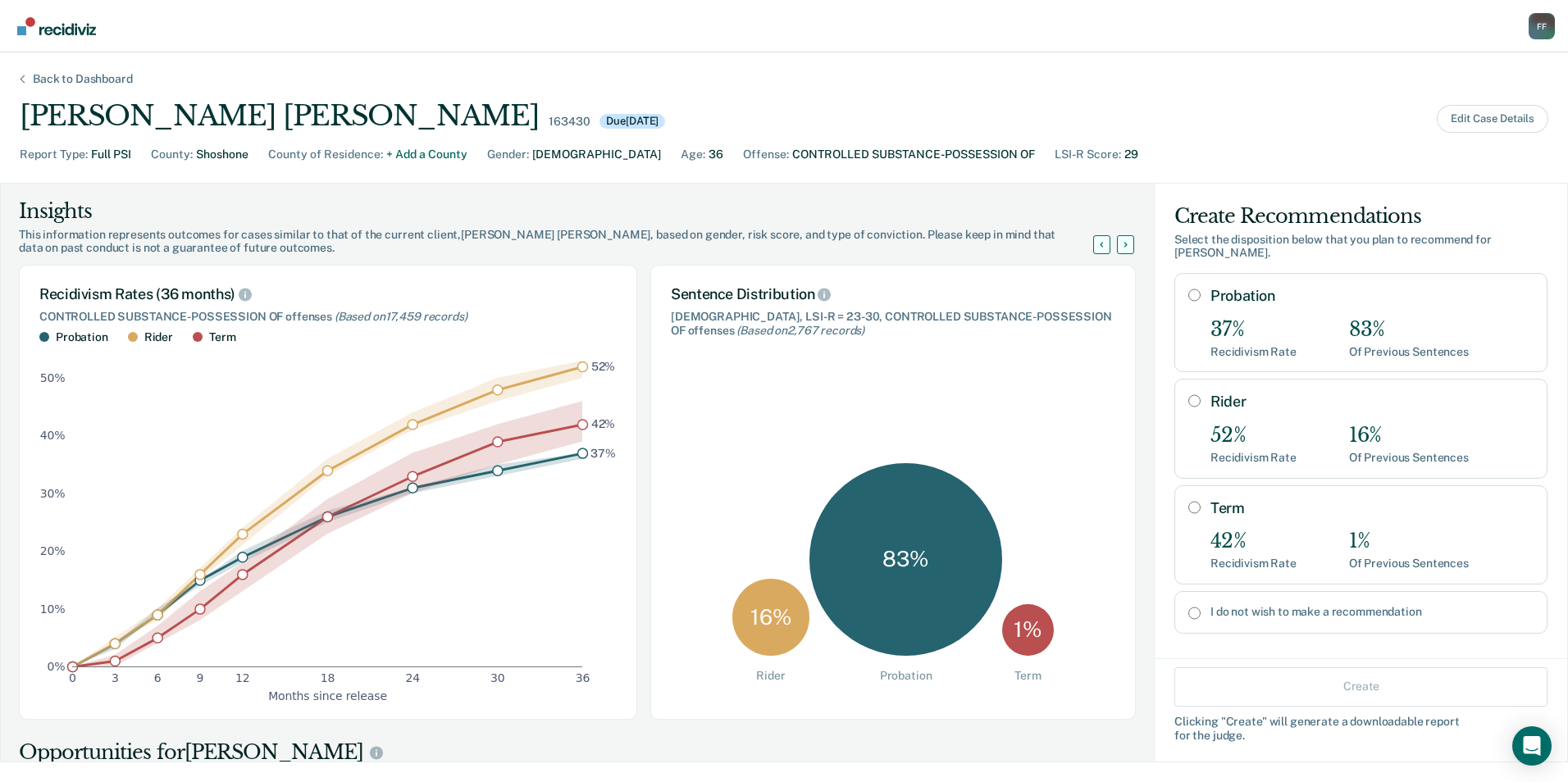
click at [1188, 400] on input "Rider" at bounding box center [1194, 401] width 12 height 13
radio input "true"
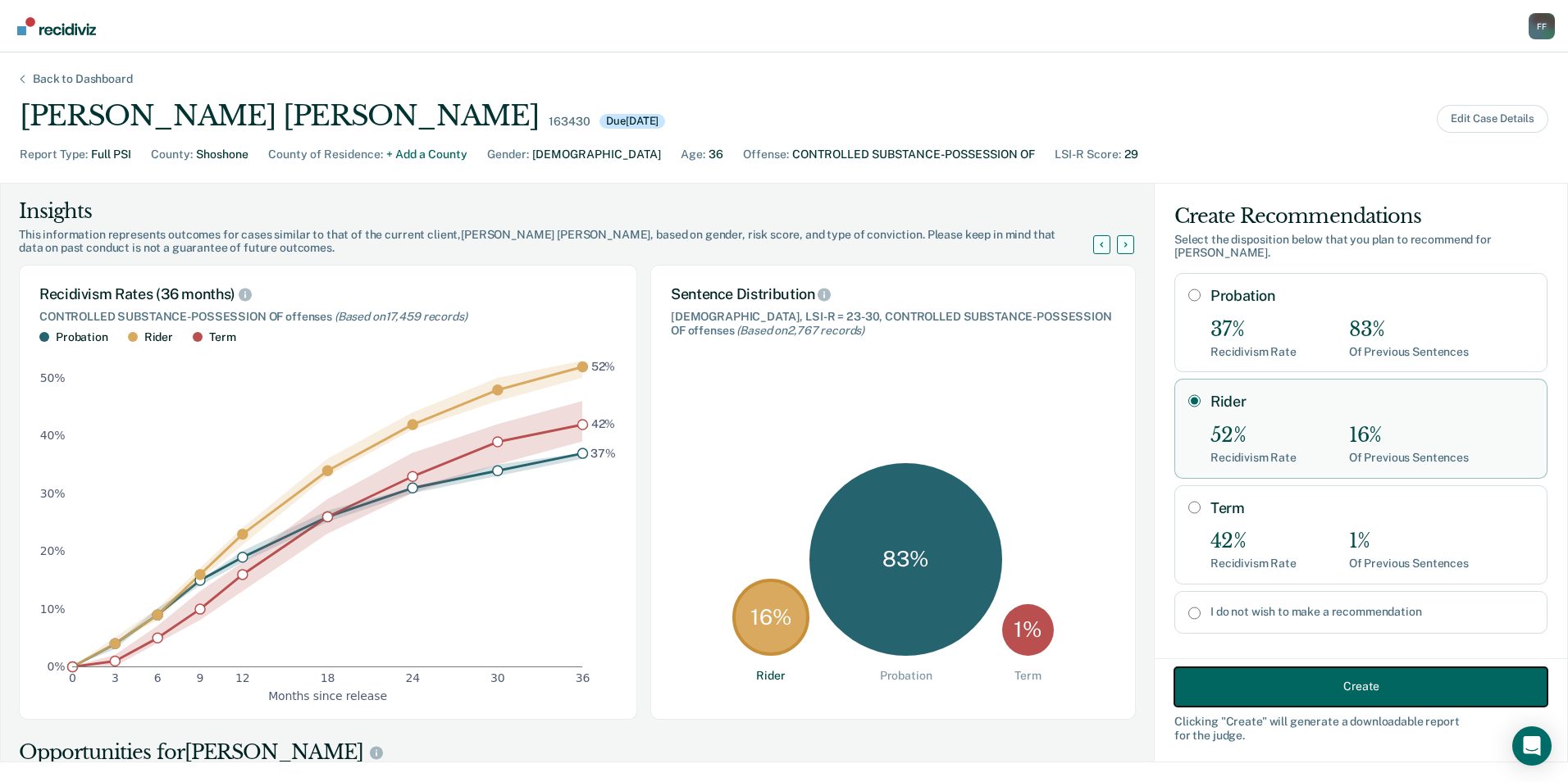
click at [1245, 691] on button "Create" at bounding box center [1360, 687] width 373 height 40
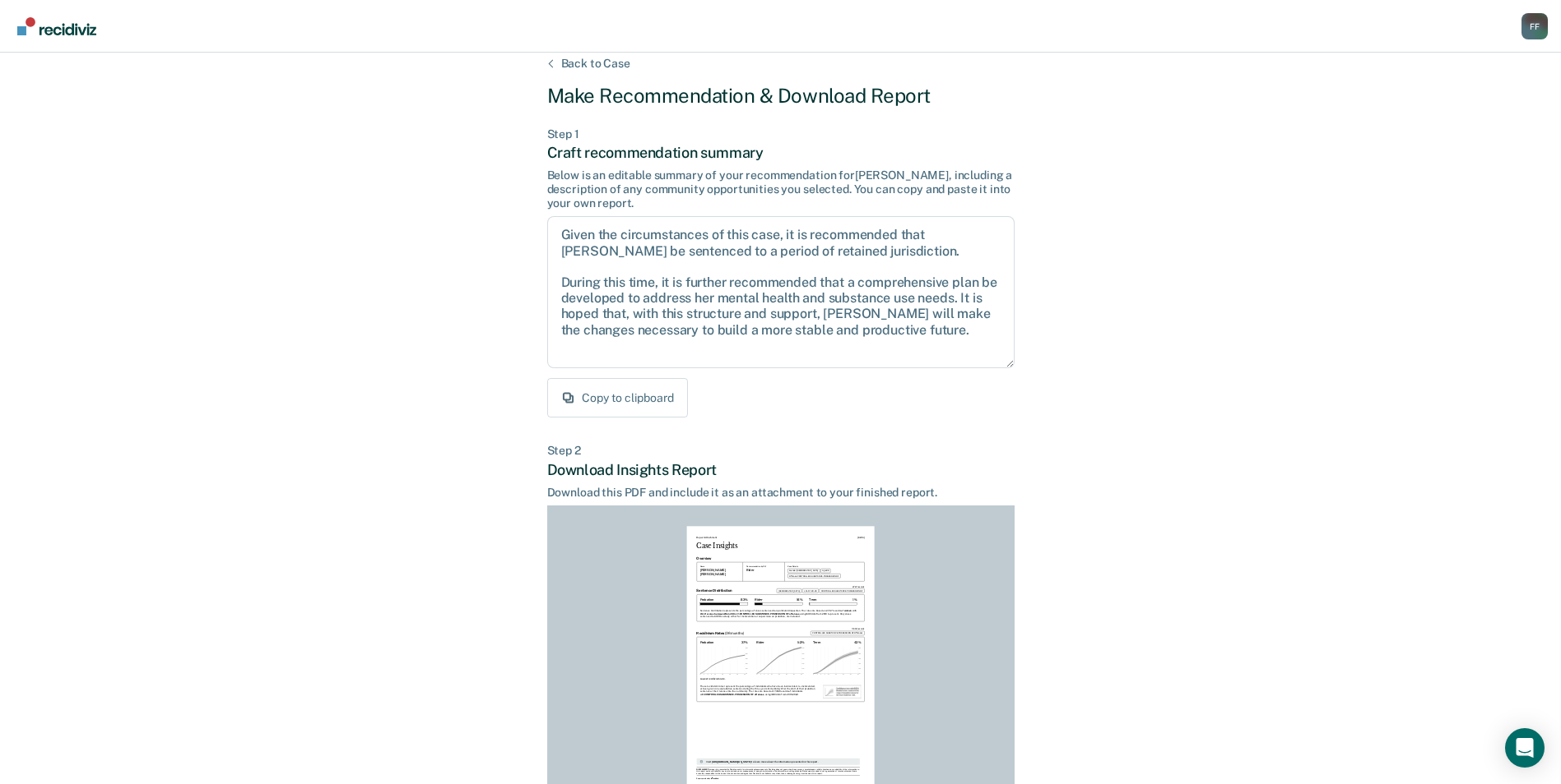
scroll to position [153, 0]
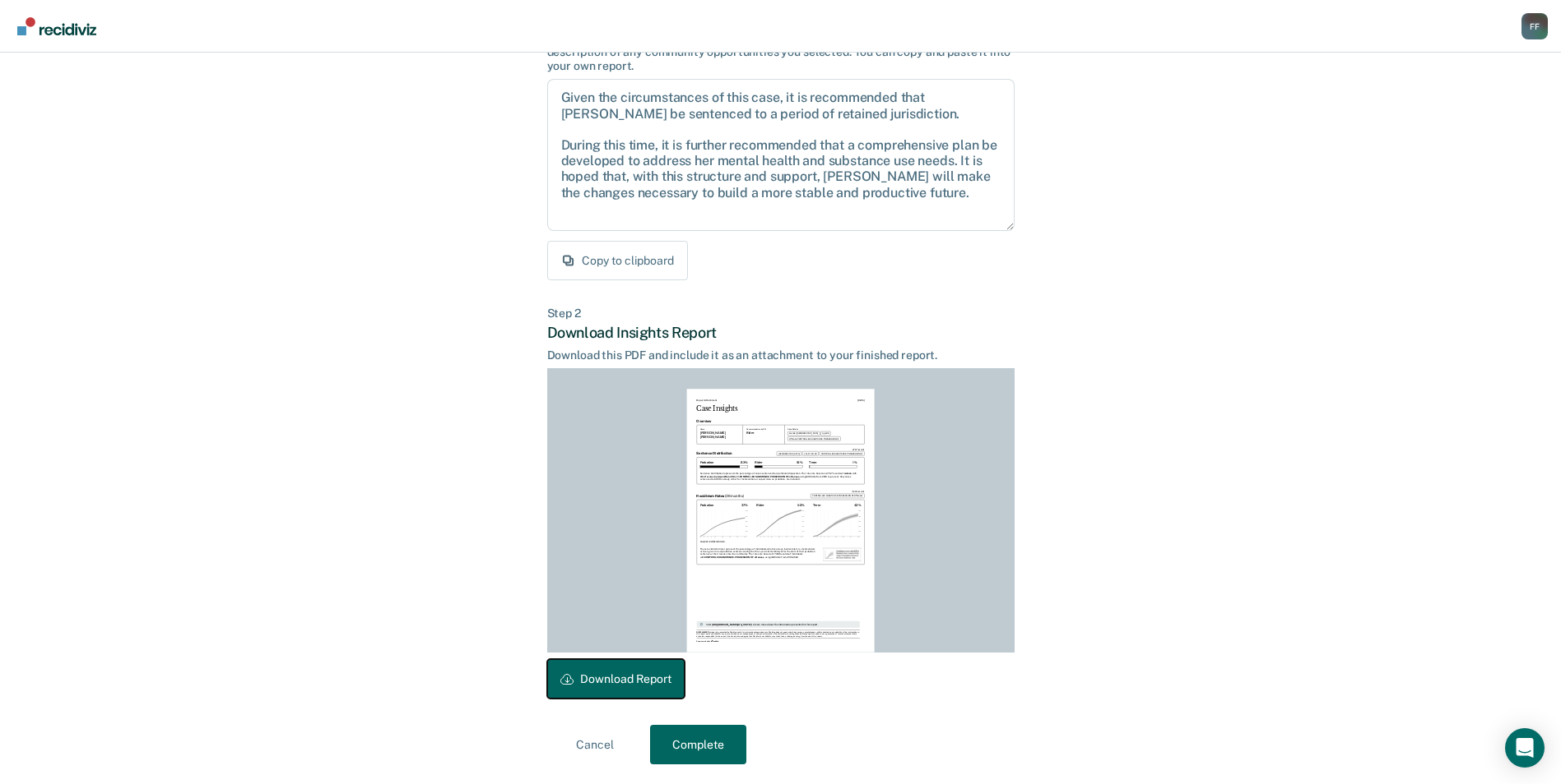
click at [592, 679] on button "Download Report" at bounding box center [616, 679] width 137 height 40
click at [698, 735] on button "Complete" at bounding box center [698, 745] width 96 height 40
